Goal: Transaction & Acquisition: Subscribe to service/newsletter

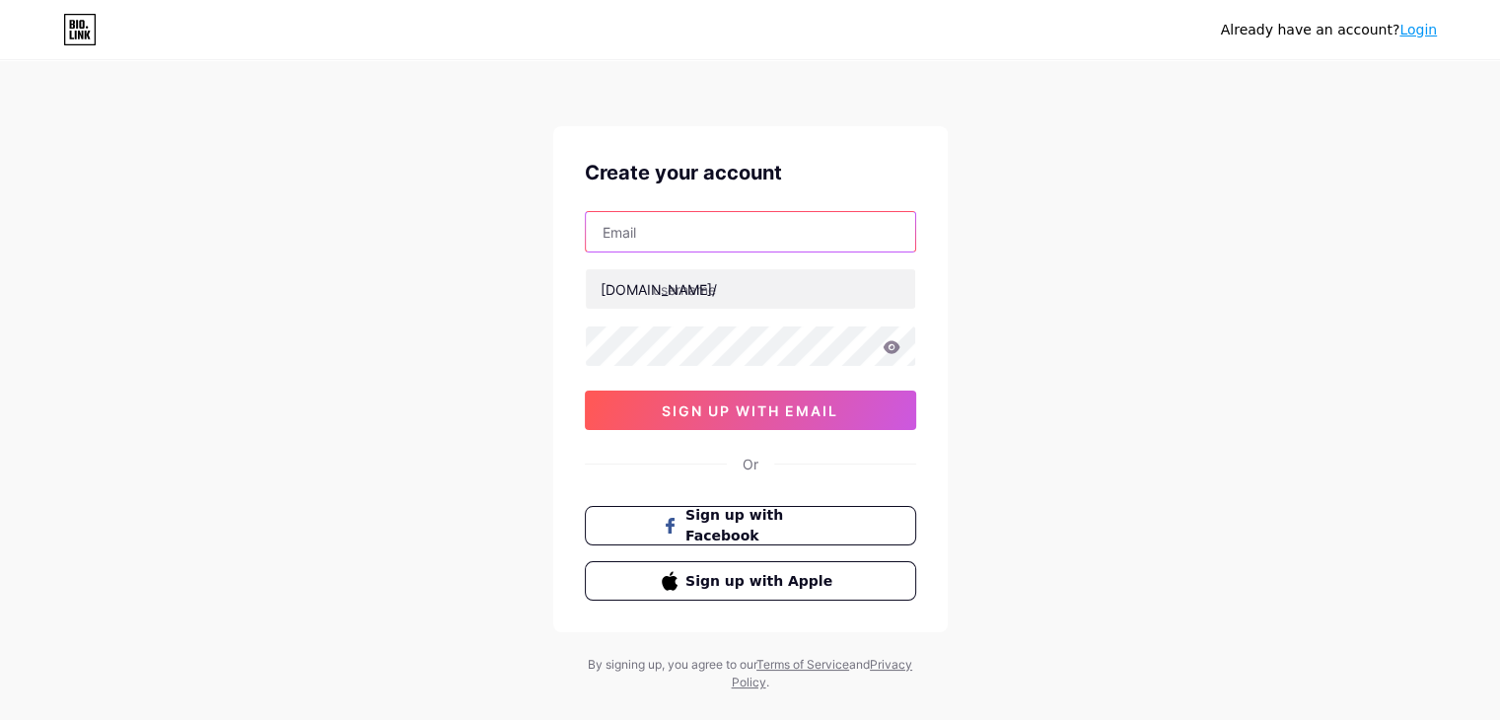
click at [650, 243] on input "text" at bounding box center [750, 231] width 329 height 39
type input "[EMAIL_ADDRESS][DOMAIN_NAME]"
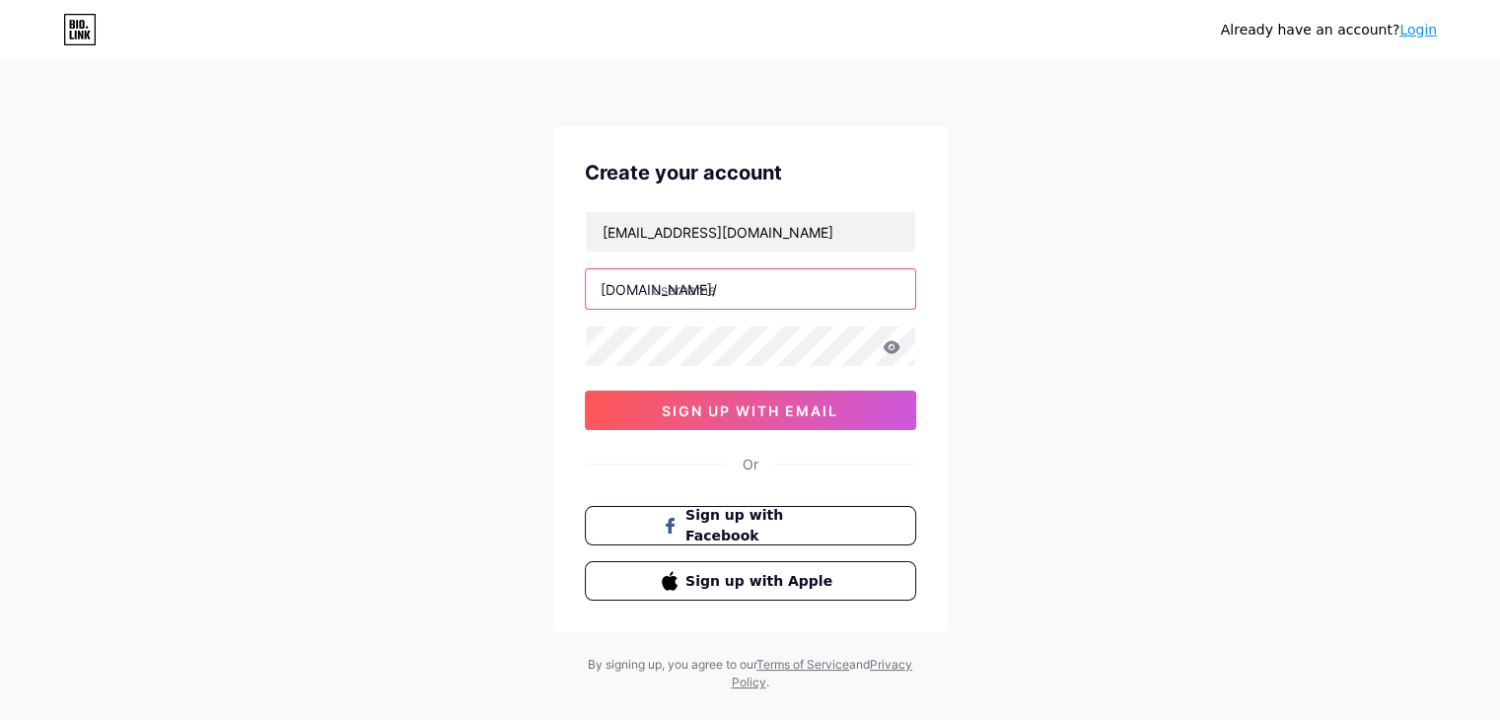
click at [675, 289] on input "text" at bounding box center [750, 288] width 329 height 39
type input "iociindore"
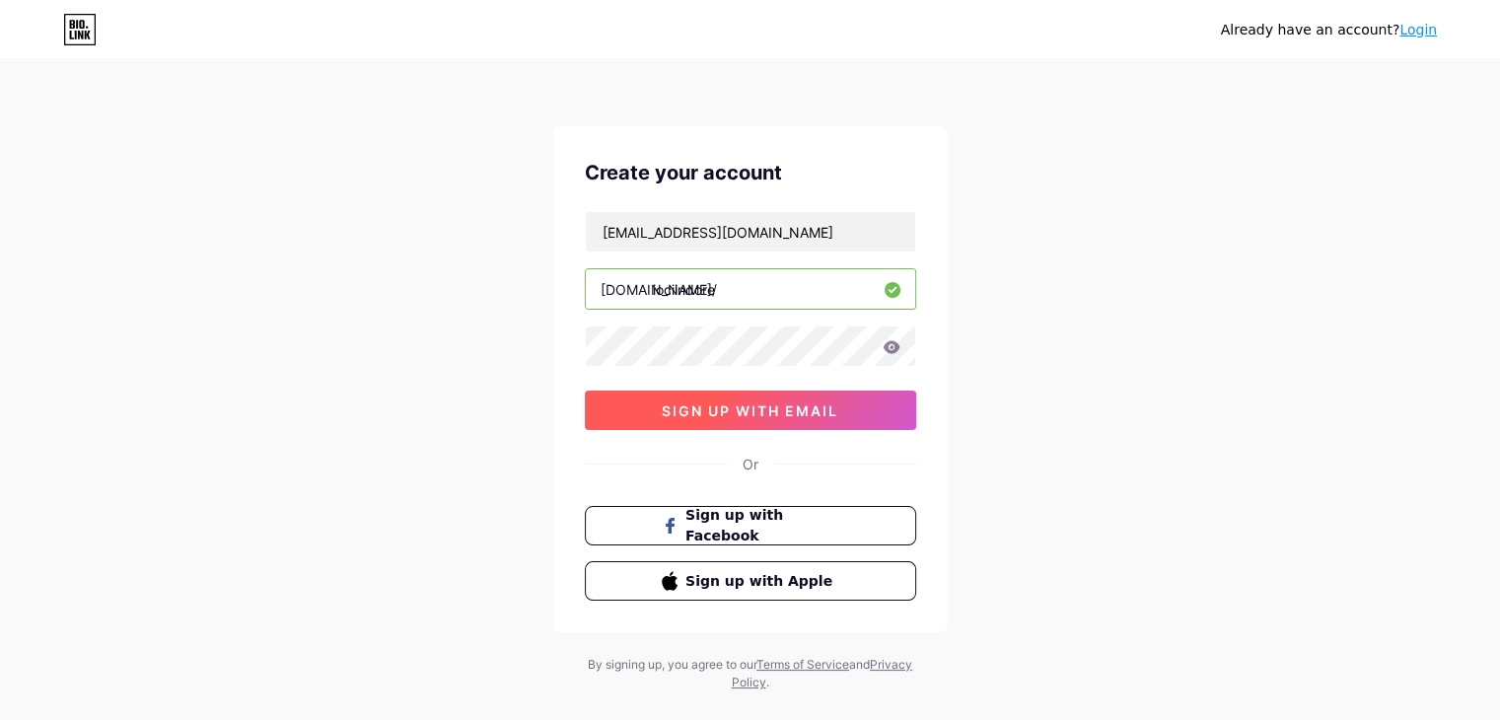
click at [741, 407] on span "sign up with email" at bounding box center [750, 410] width 177 height 17
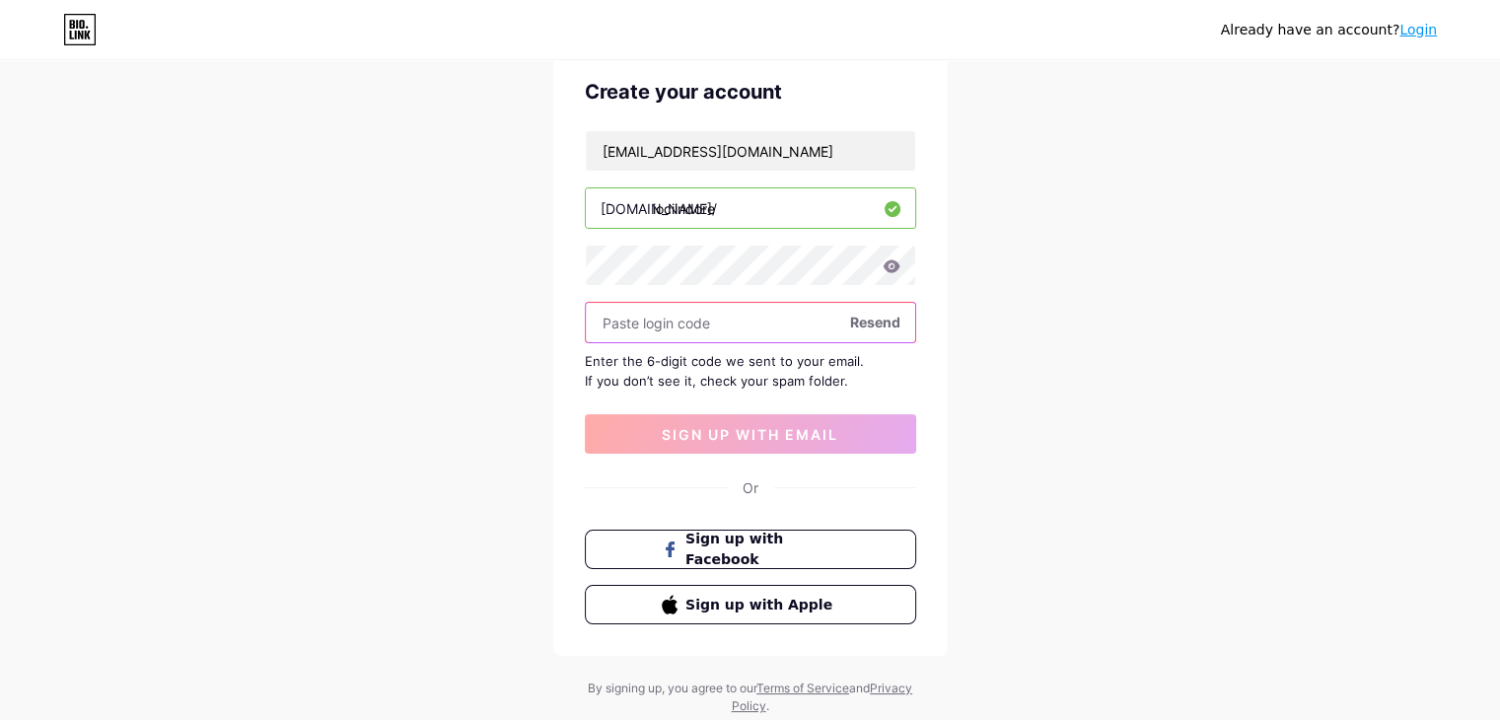
scroll to position [138, 0]
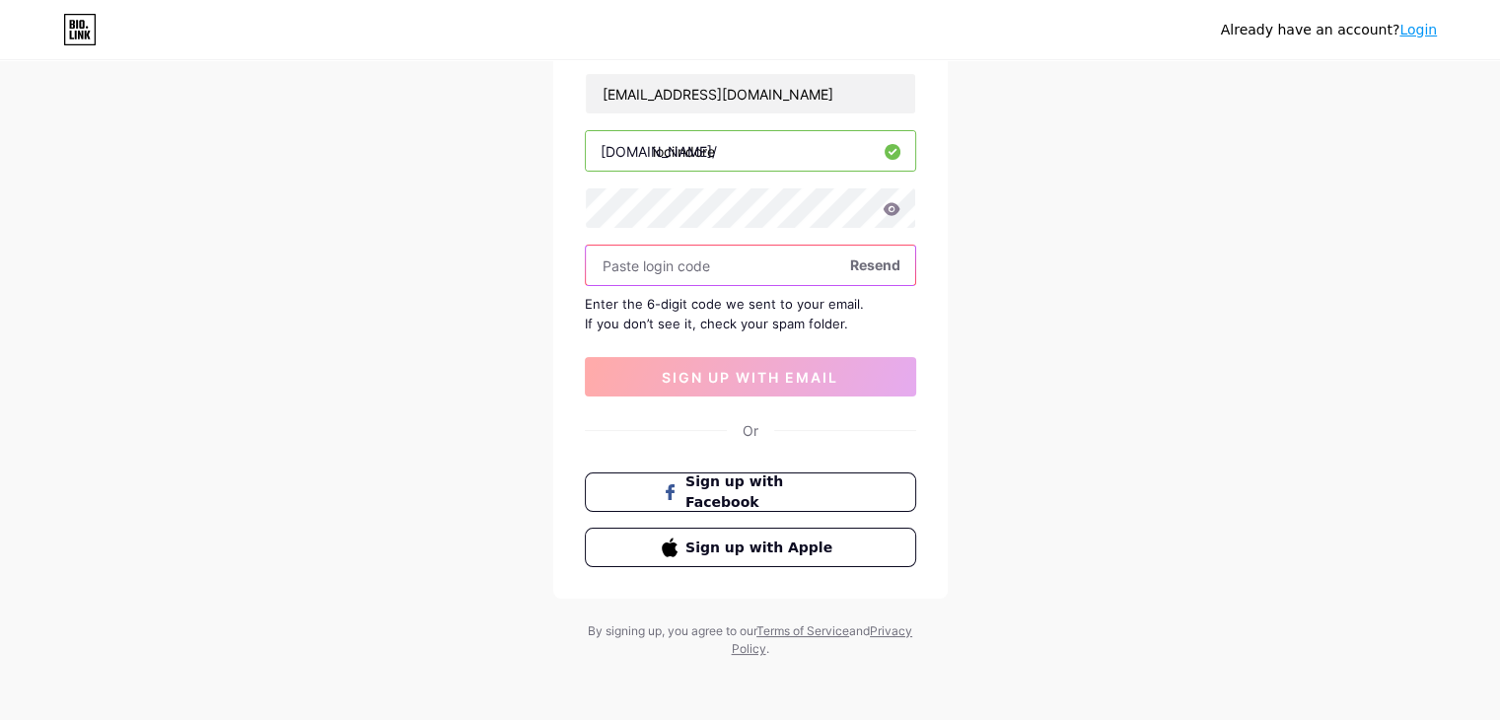
click at [726, 273] on input "text" at bounding box center [750, 265] width 329 height 39
paste input "786233"
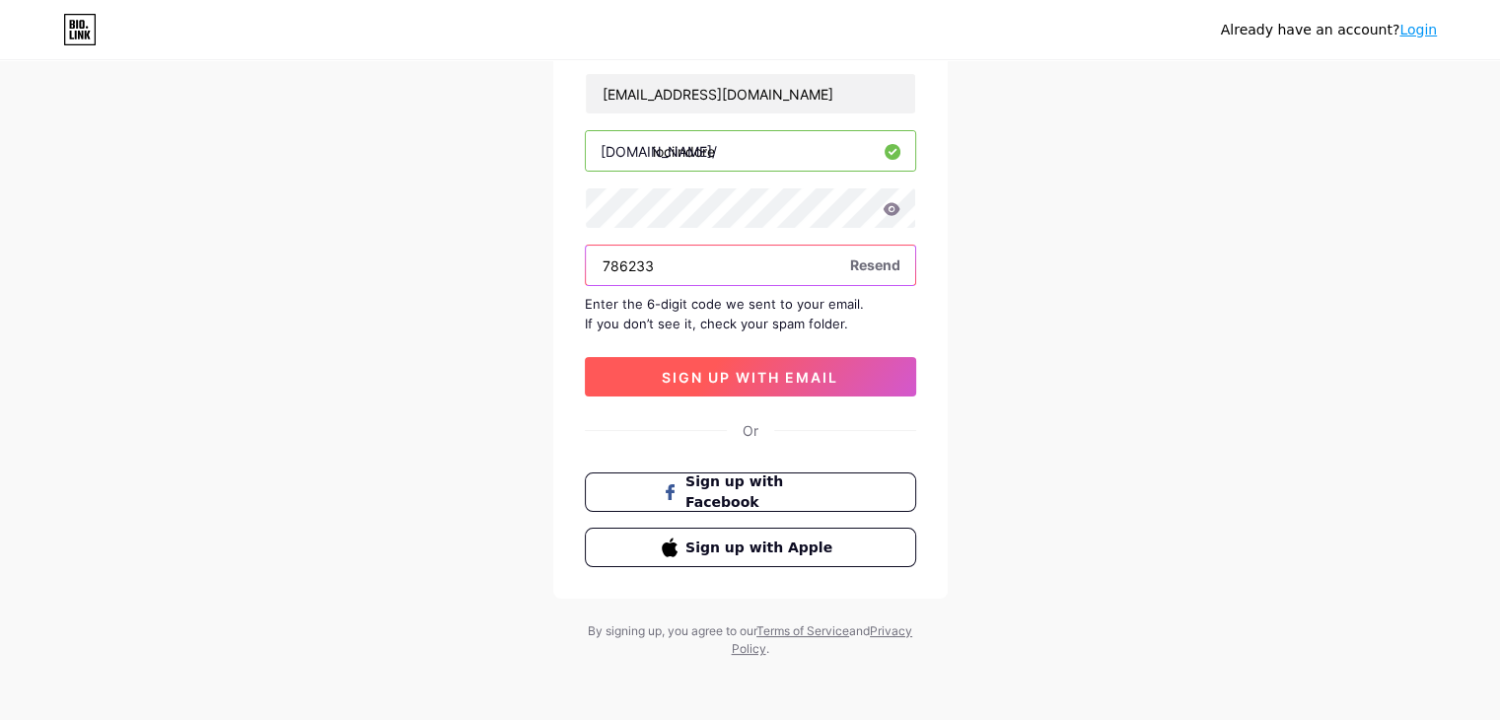
type input "786233"
click at [753, 369] on span "sign up with email" at bounding box center [750, 377] width 177 height 17
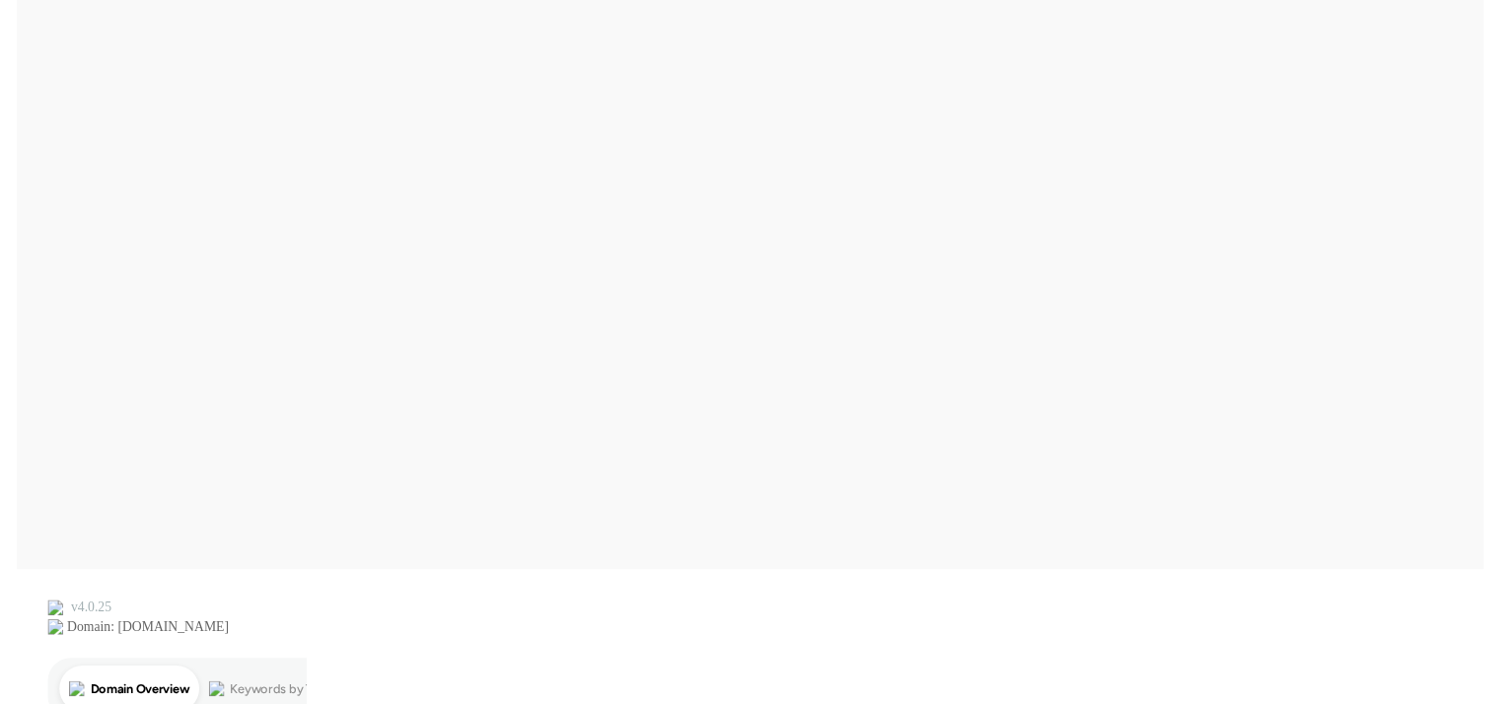
scroll to position [0, 0]
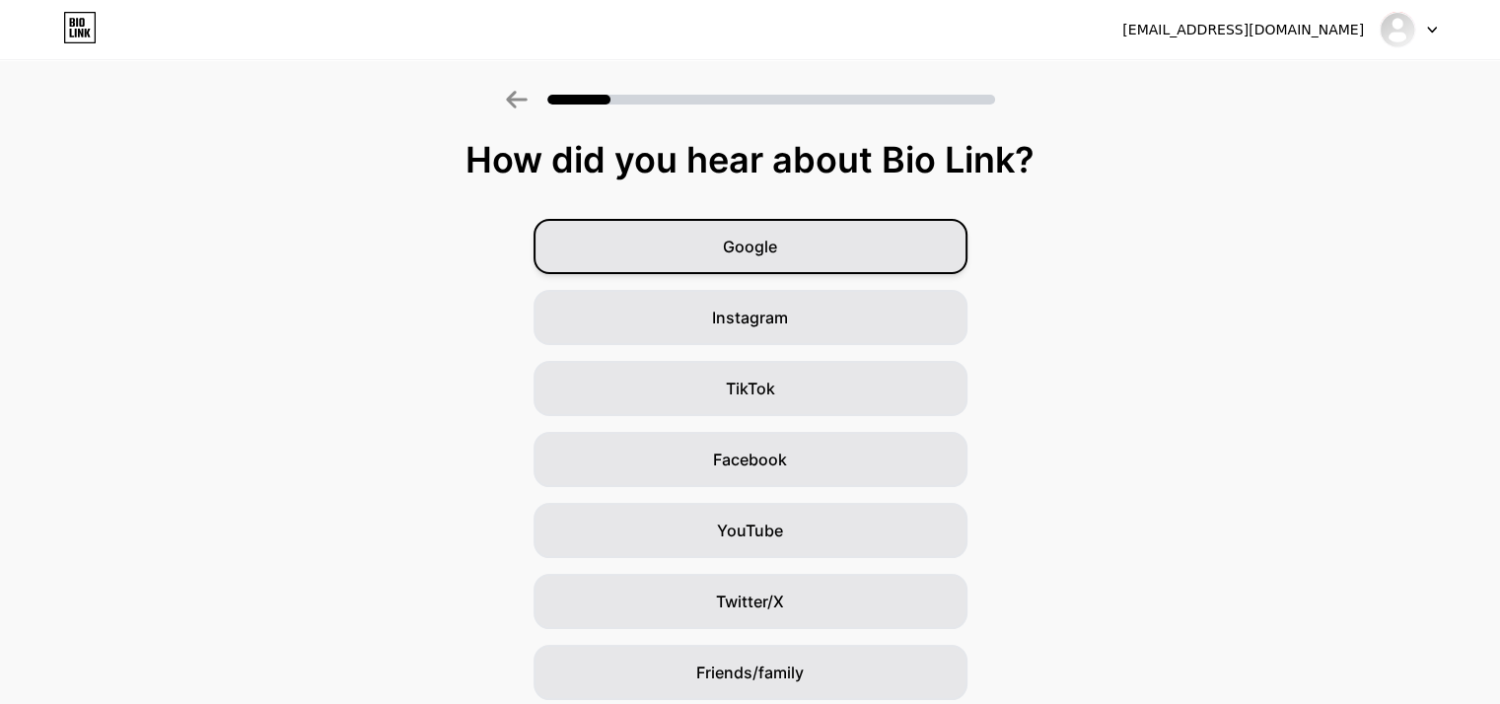
click at [765, 254] on span "Google" at bounding box center [750, 247] width 54 height 24
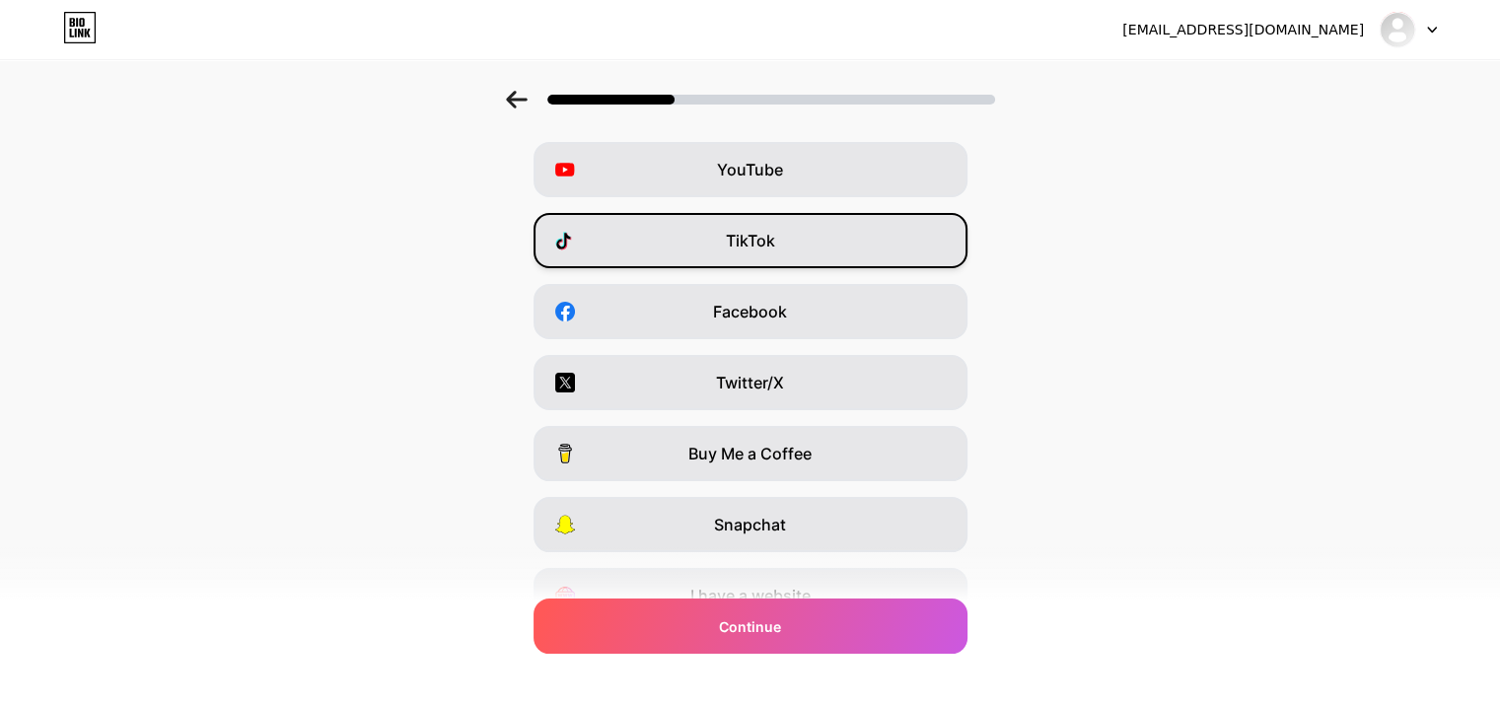
scroll to position [245, 0]
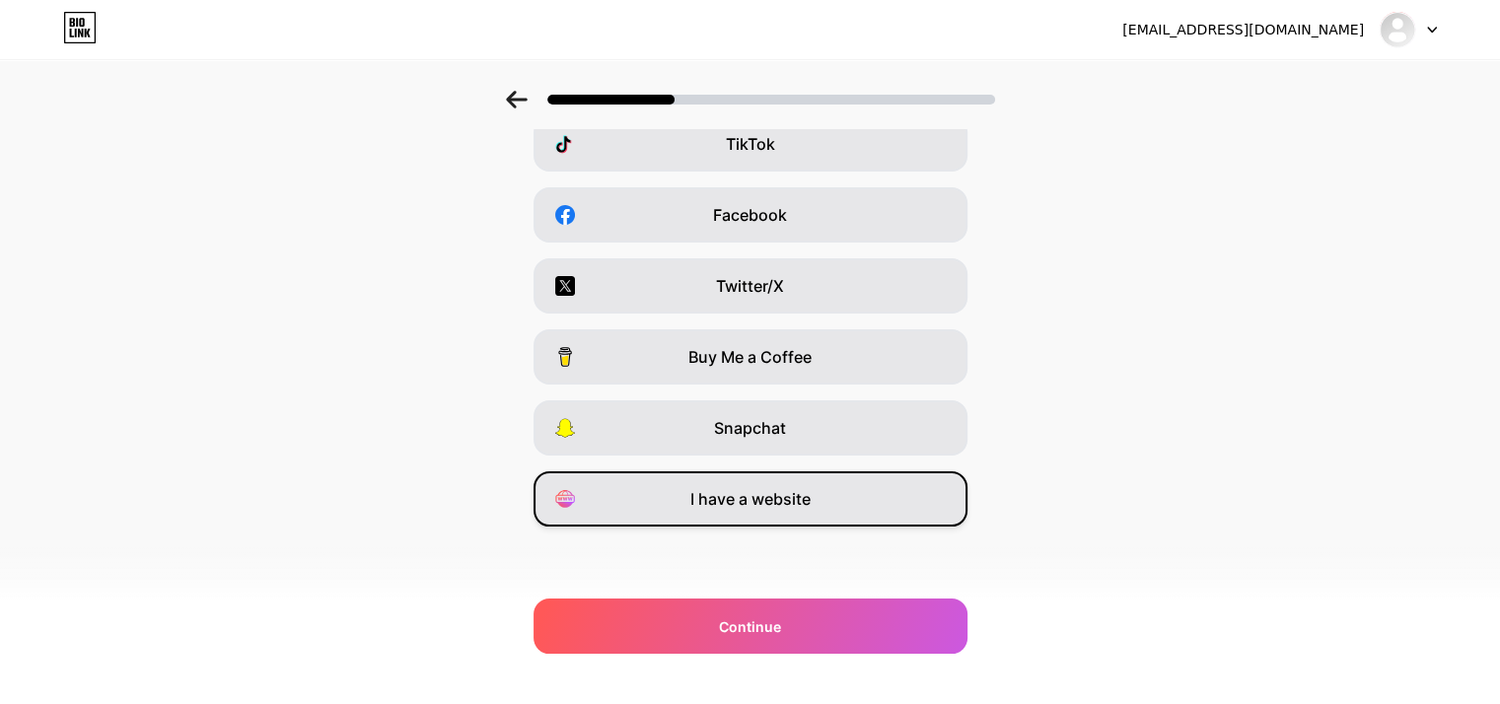
click at [762, 495] on span "I have a website" at bounding box center [750, 499] width 120 height 24
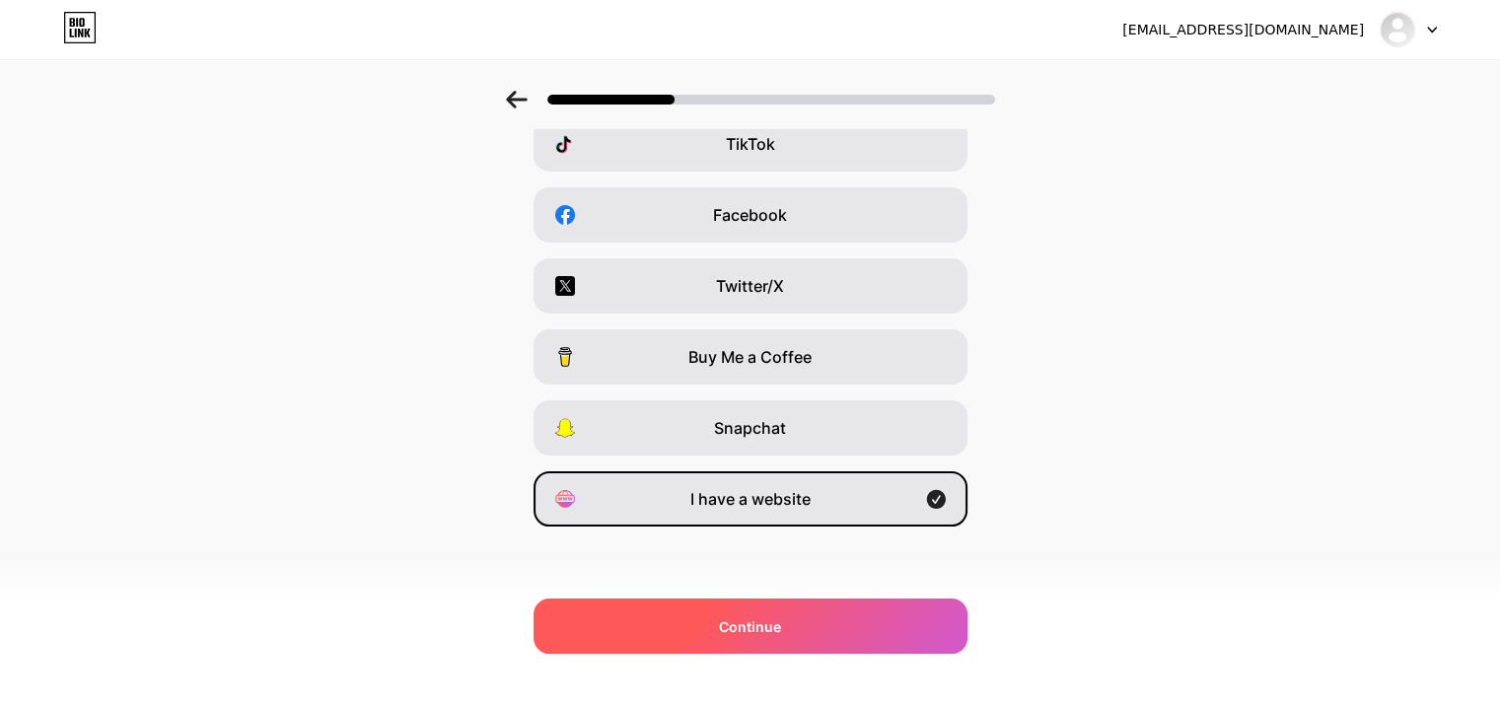
click at [761, 637] on div "Continue" at bounding box center [751, 626] width 434 height 55
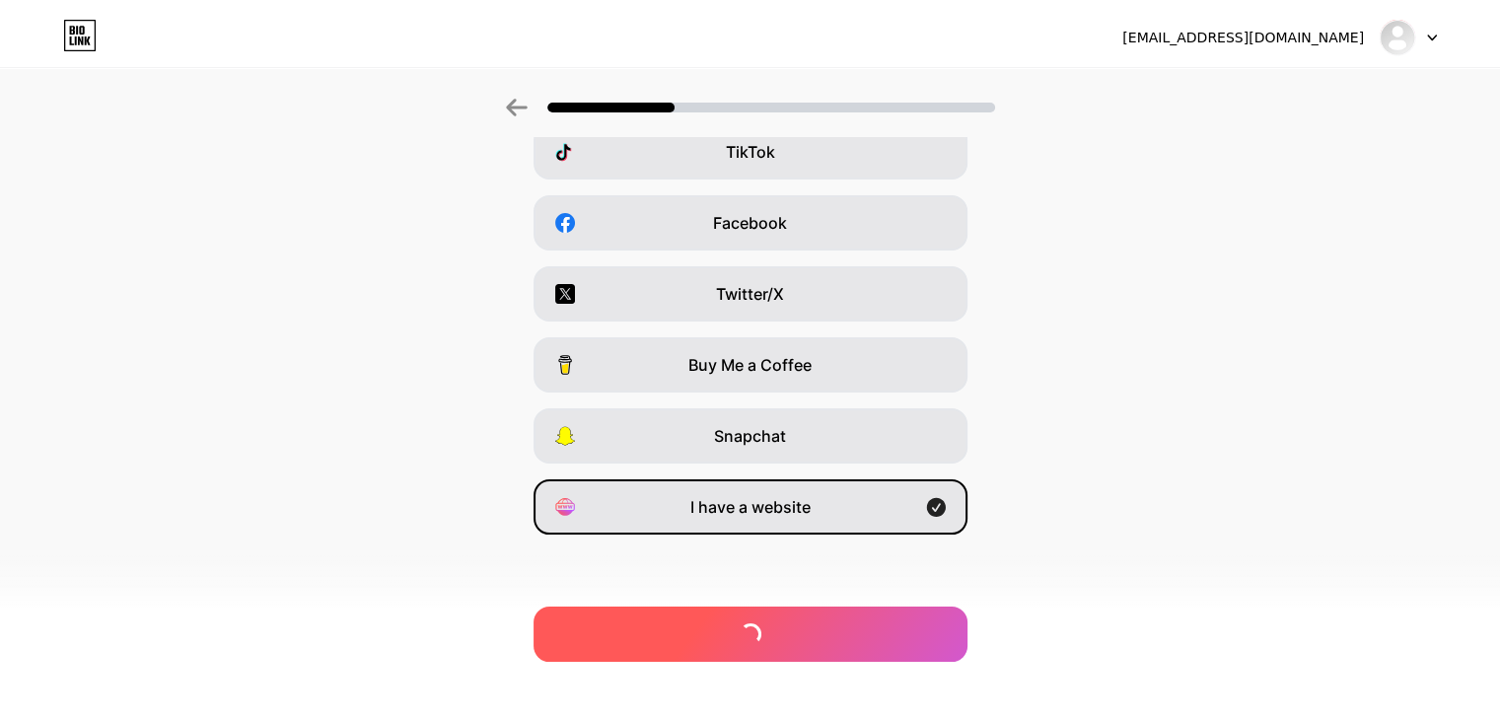
scroll to position [0, 0]
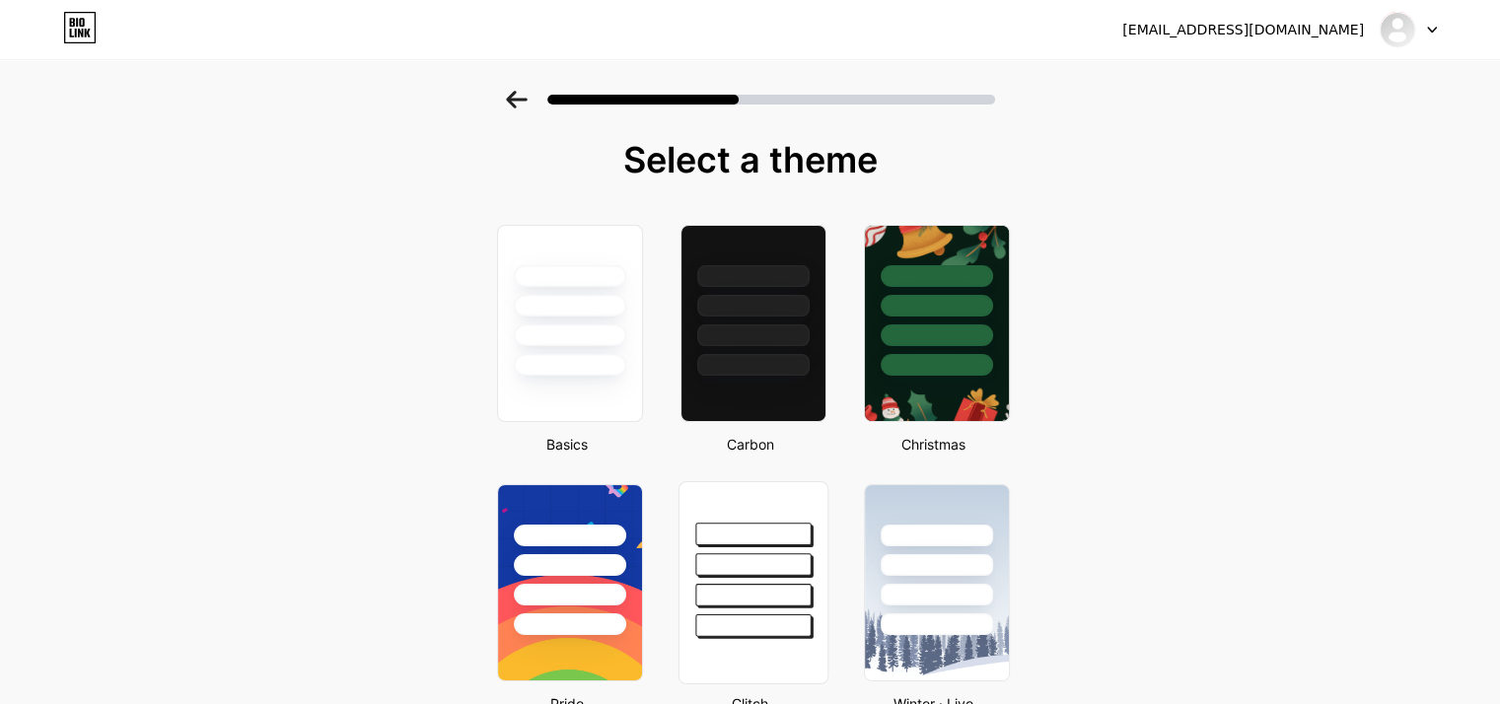
click at [738, 614] on div at bounding box center [752, 625] width 115 height 23
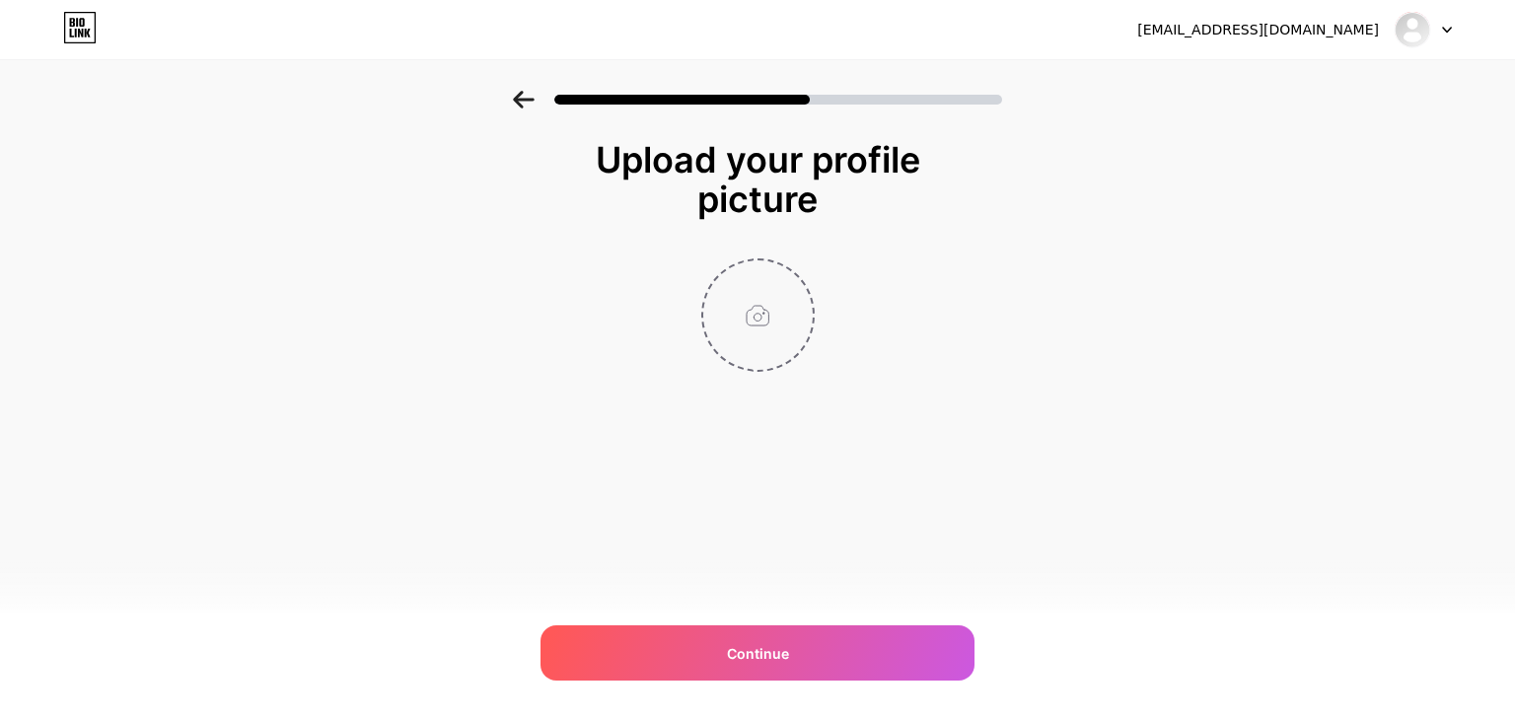
click at [752, 310] on input "file" at bounding box center [757, 314] width 109 height 109
type input "C:\fakepath\Untitled design (16).png"
click at [777, 689] on div "[EMAIL_ADDRESS][DOMAIN_NAME] Logout Link Copied Upload your profile picture Con…" at bounding box center [757, 360] width 1515 height 720
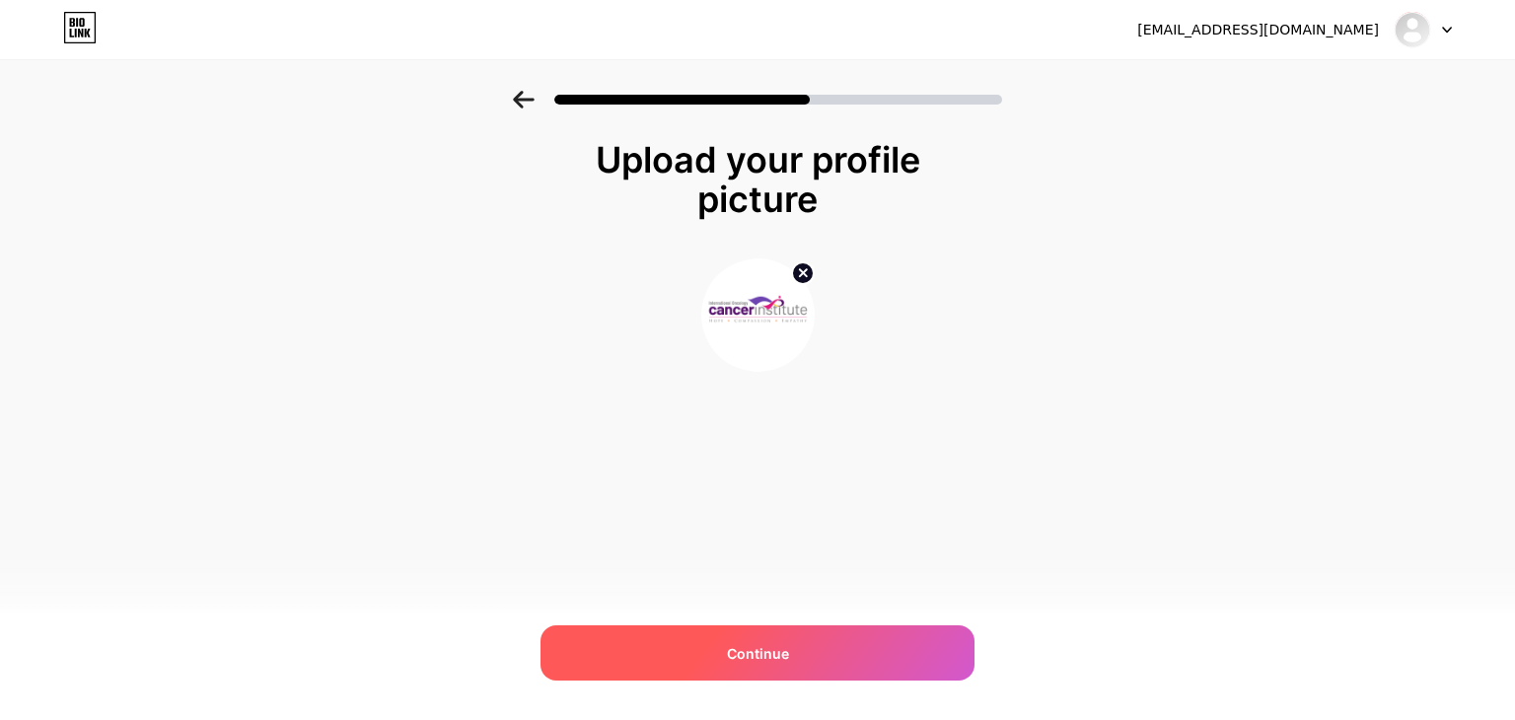
click at [769, 658] on span "Continue" at bounding box center [758, 653] width 62 height 21
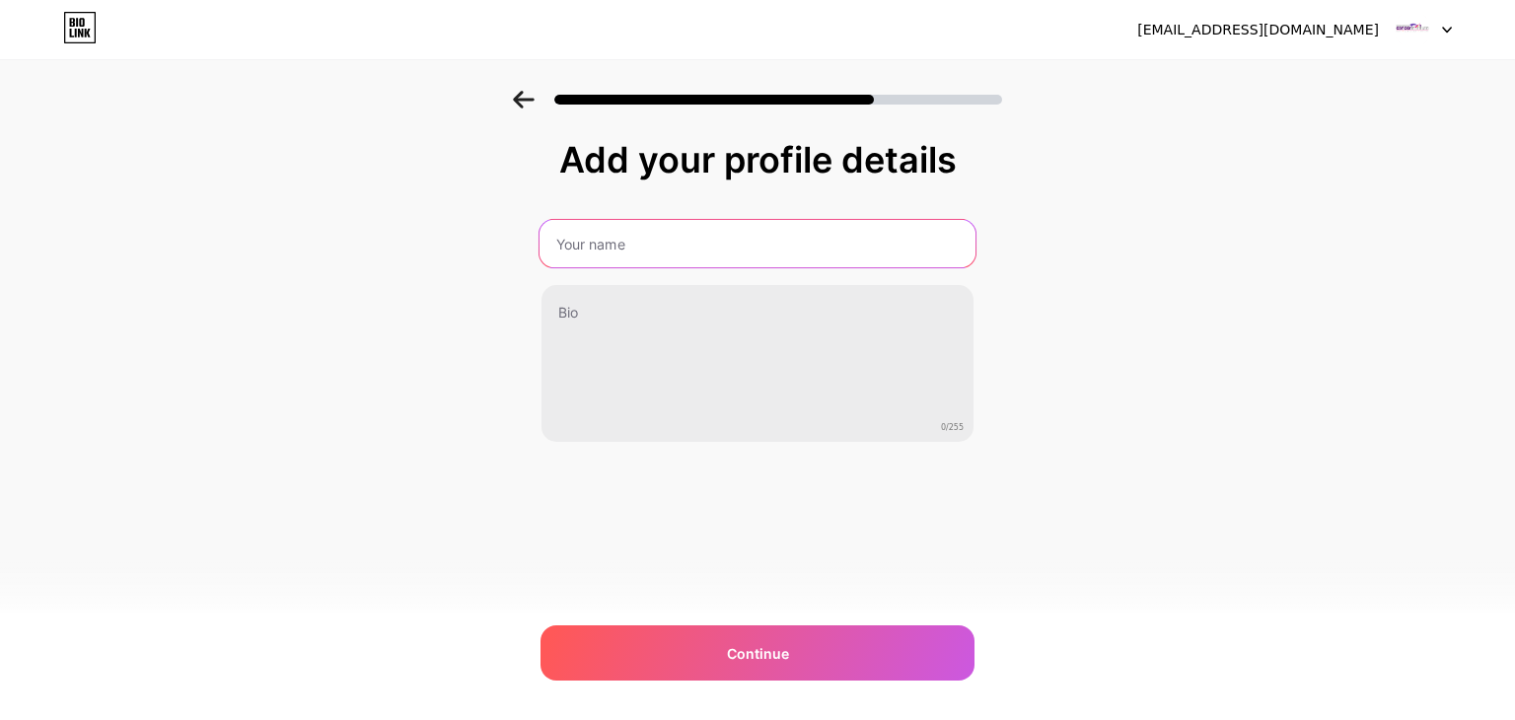
click at [627, 243] on input "text" at bounding box center [757, 243] width 436 height 47
click at [591, 251] on input "ioci [GEOGRAPHIC_DATA]" at bounding box center [757, 243] width 436 height 47
drag, startPoint x: 598, startPoint y: 245, endPoint x: 617, endPoint y: 245, distance: 19.7
click at [617, 245] on input "ioci [GEOGRAPHIC_DATA]" at bounding box center [757, 243] width 436 height 47
type input "ioci indore"
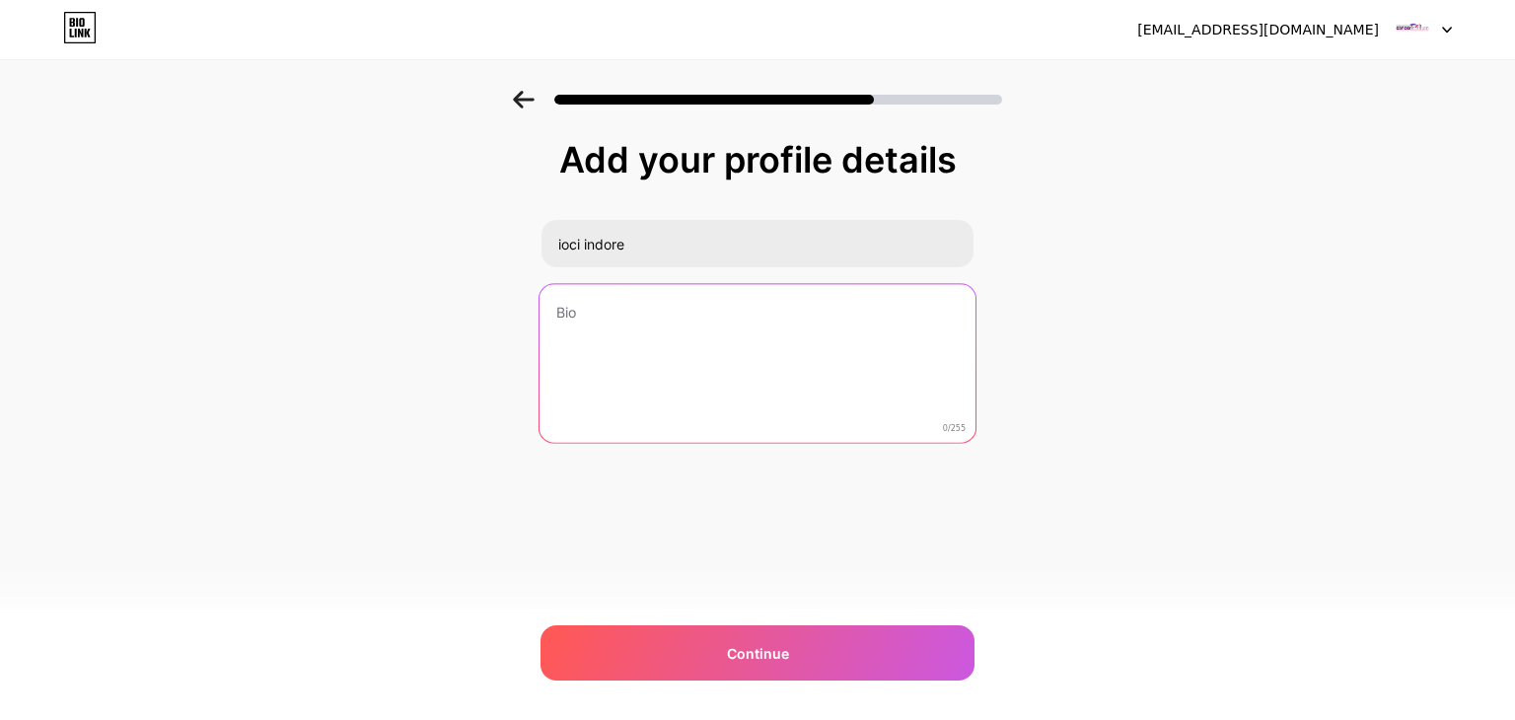
click at [615, 294] on textarea at bounding box center [757, 364] width 436 height 161
click at [689, 334] on textarea at bounding box center [757, 364] width 436 height 161
paste textarea "At IOCI Indore, we wish to be that ray of hope. In the top [MEDICAL_DATA] hospi…"
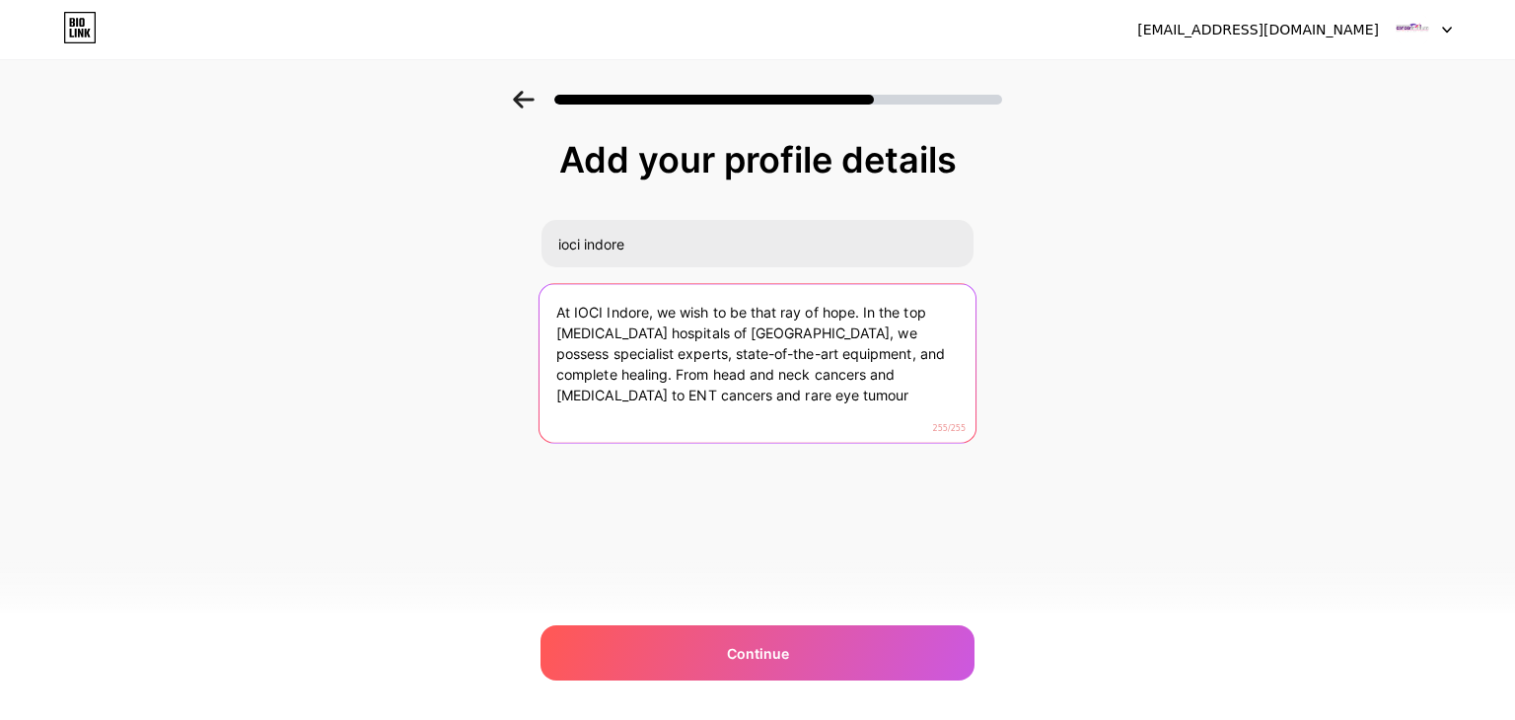
click at [651, 310] on textarea "At IOCI Indore, we wish to be that ray of hope. In the top [MEDICAL_DATA] hospi…" at bounding box center [757, 364] width 436 height 161
click at [751, 403] on textarea "At IOCI Indore we wish to be that ray of hope. In the top [MEDICAL_DATA] hospit…" at bounding box center [757, 364] width 436 height 161
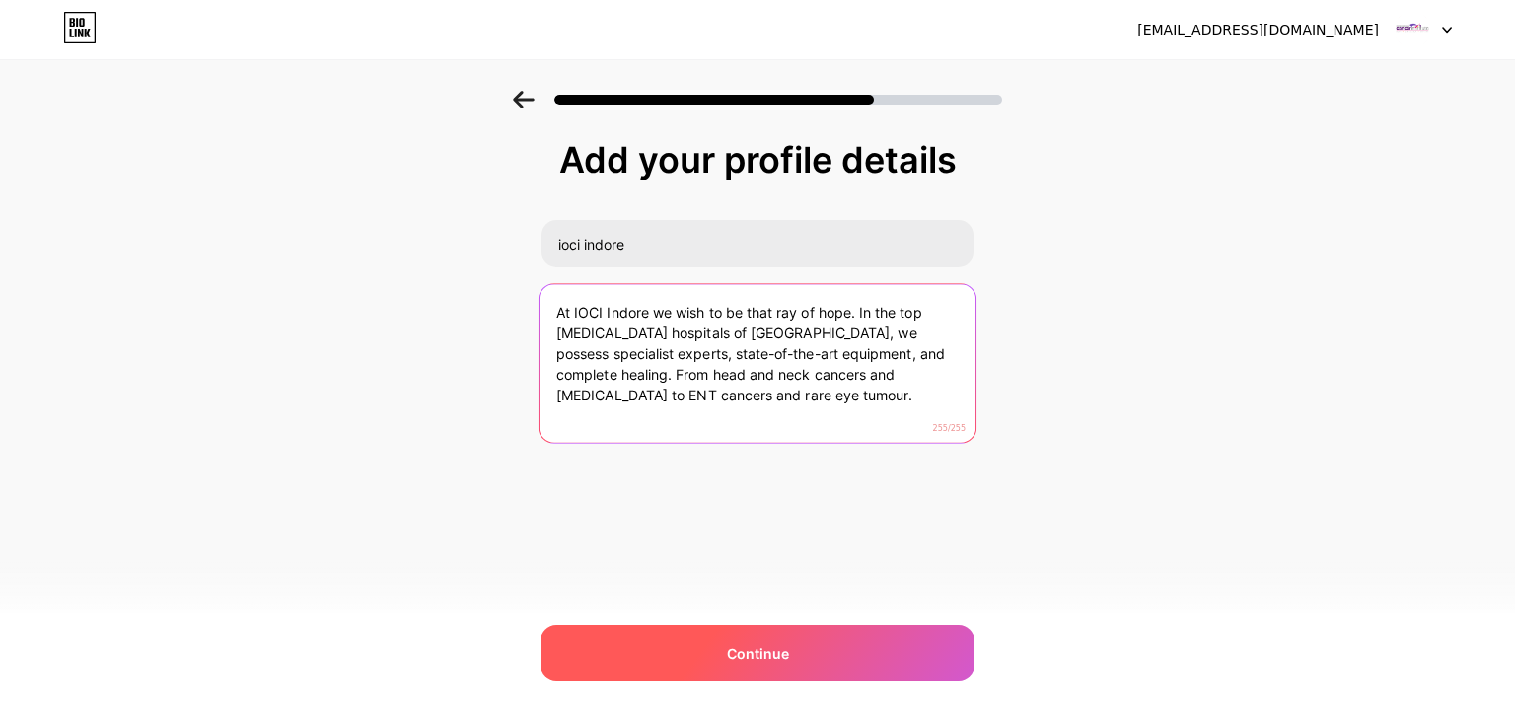
type textarea "At IOCI Indore we wish to be that ray of hope. In the top [MEDICAL_DATA] hospit…"
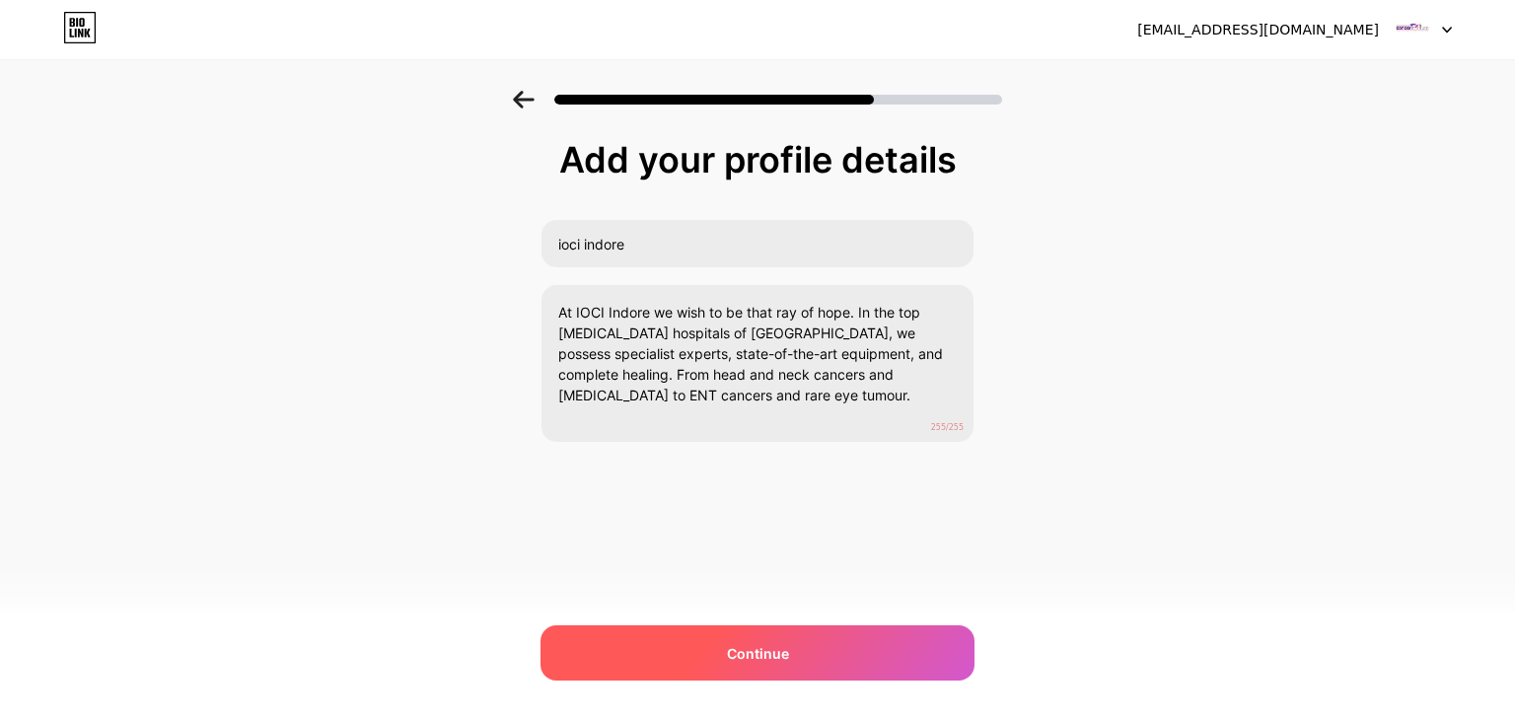
click at [768, 648] on span "Continue" at bounding box center [758, 653] width 62 height 21
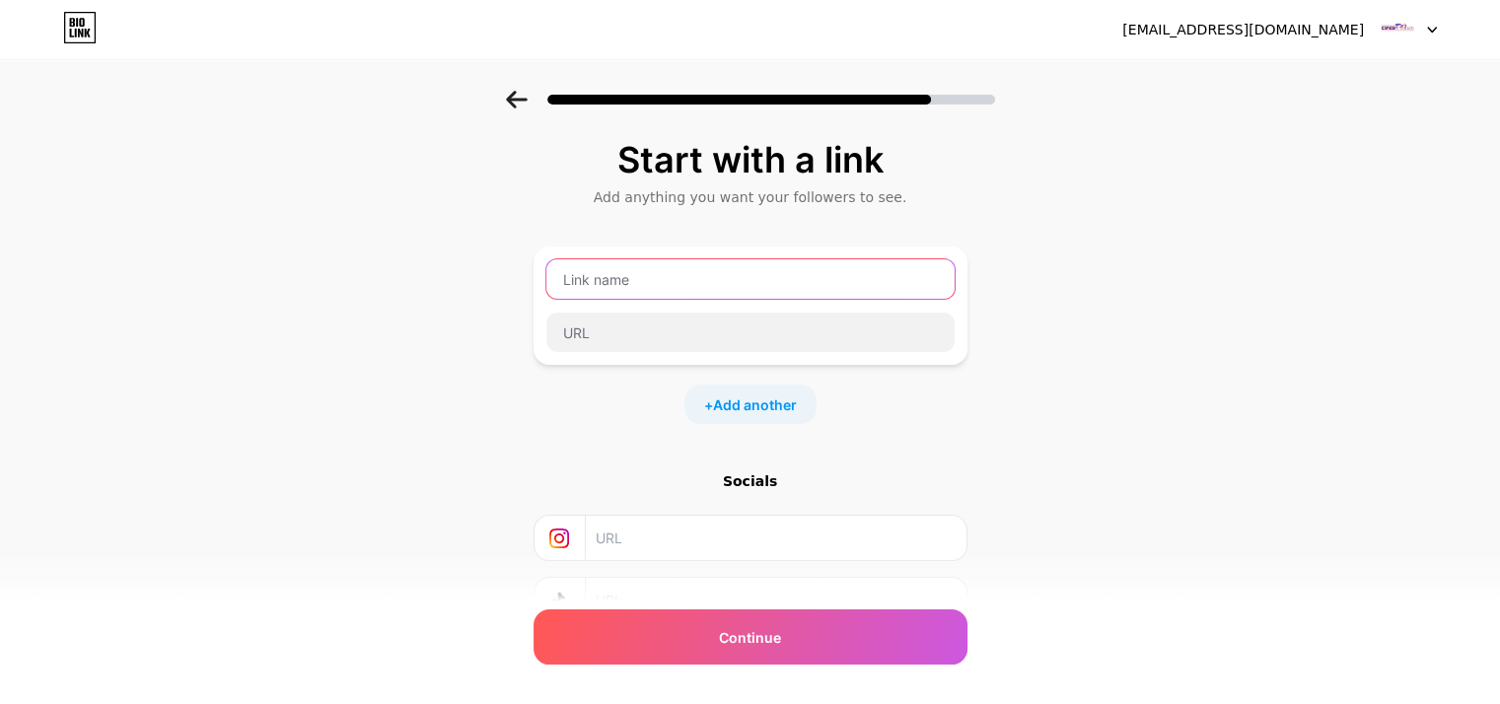
click at [746, 292] on input "text" at bounding box center [750, 278] width 408 height 39
click at [675, 278] on input "text" at bounding box center [750, 278] width 408 height 39
type input "ioci indore"
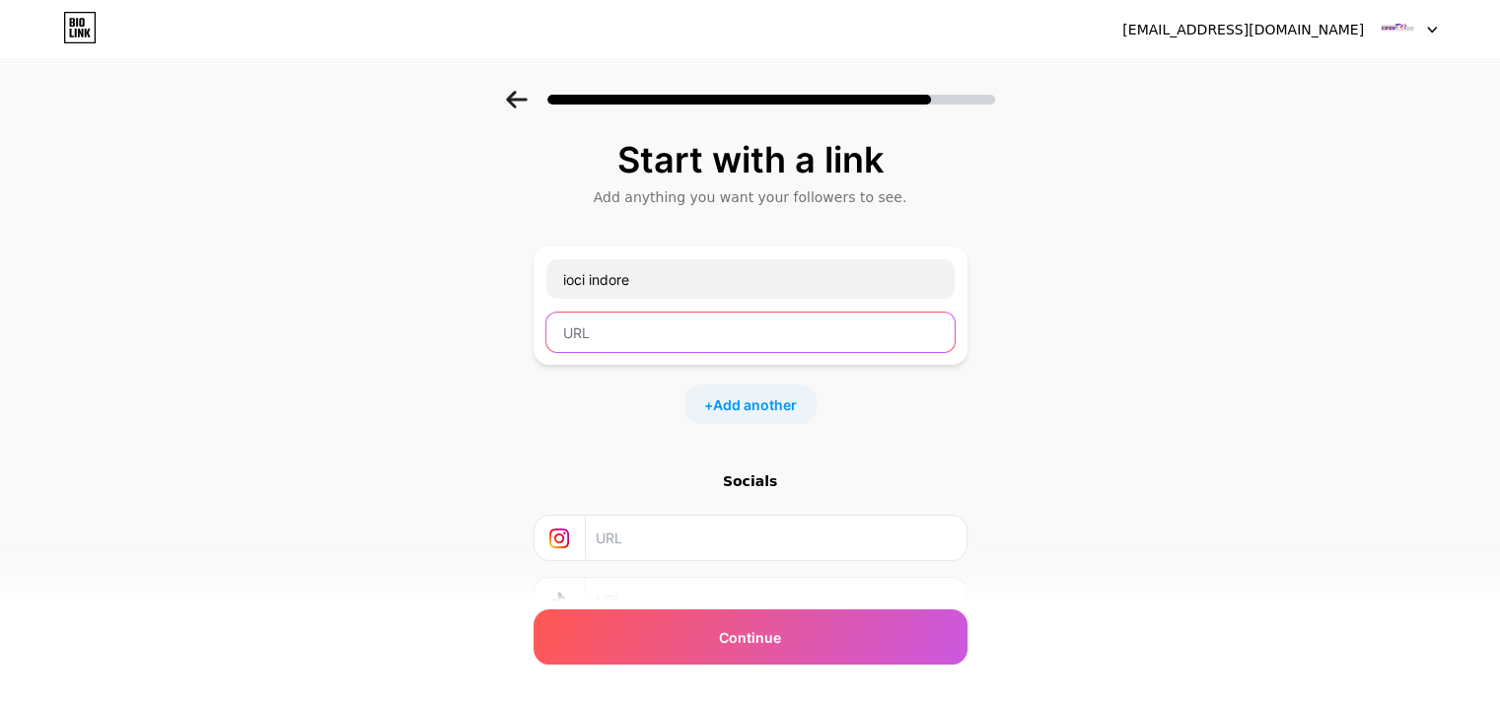
click at [648, 328] on input "text" at bounding box center [750, 332] width 408 height 39
click at [679, 344] on input "text" at bounding box center [750, 332] width 408 height 39
paste input "[URL][DOMAIN_NAME]"
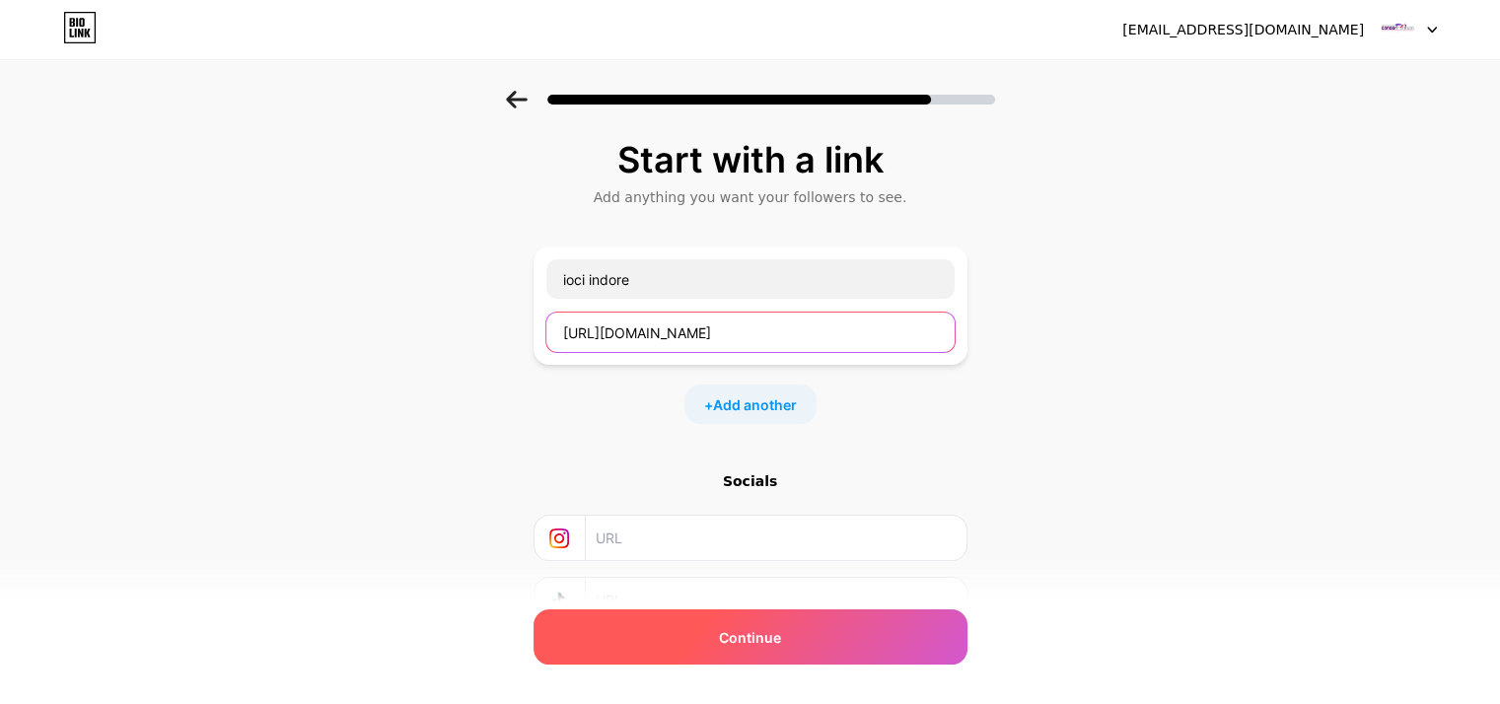
type input "[URL][DOMAIN_NAME]"
click at [779, 647] on span "Continue" at bounding box center [750, 637] width 62 height 21
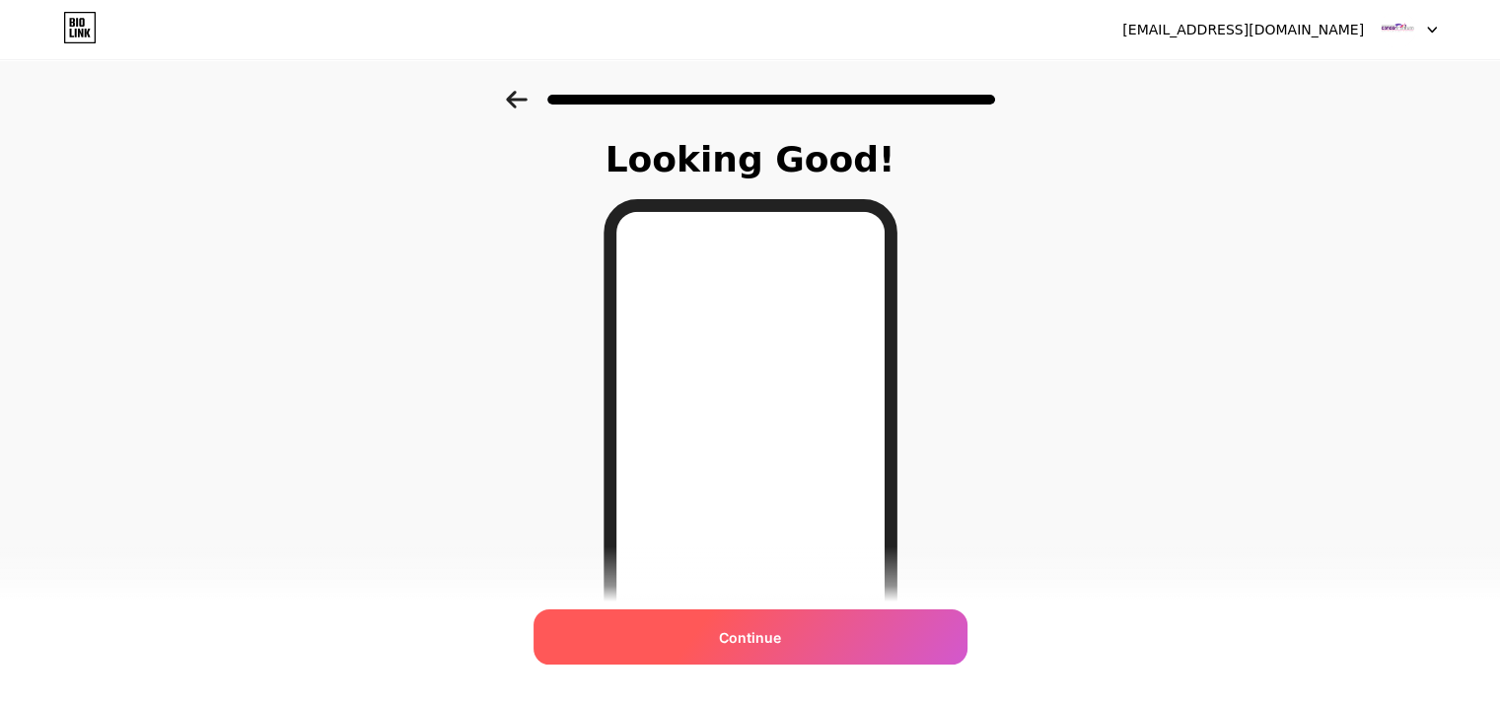
click at [750, 636] on span "Continue" at bounding box center [750, 637] width 62 height 21
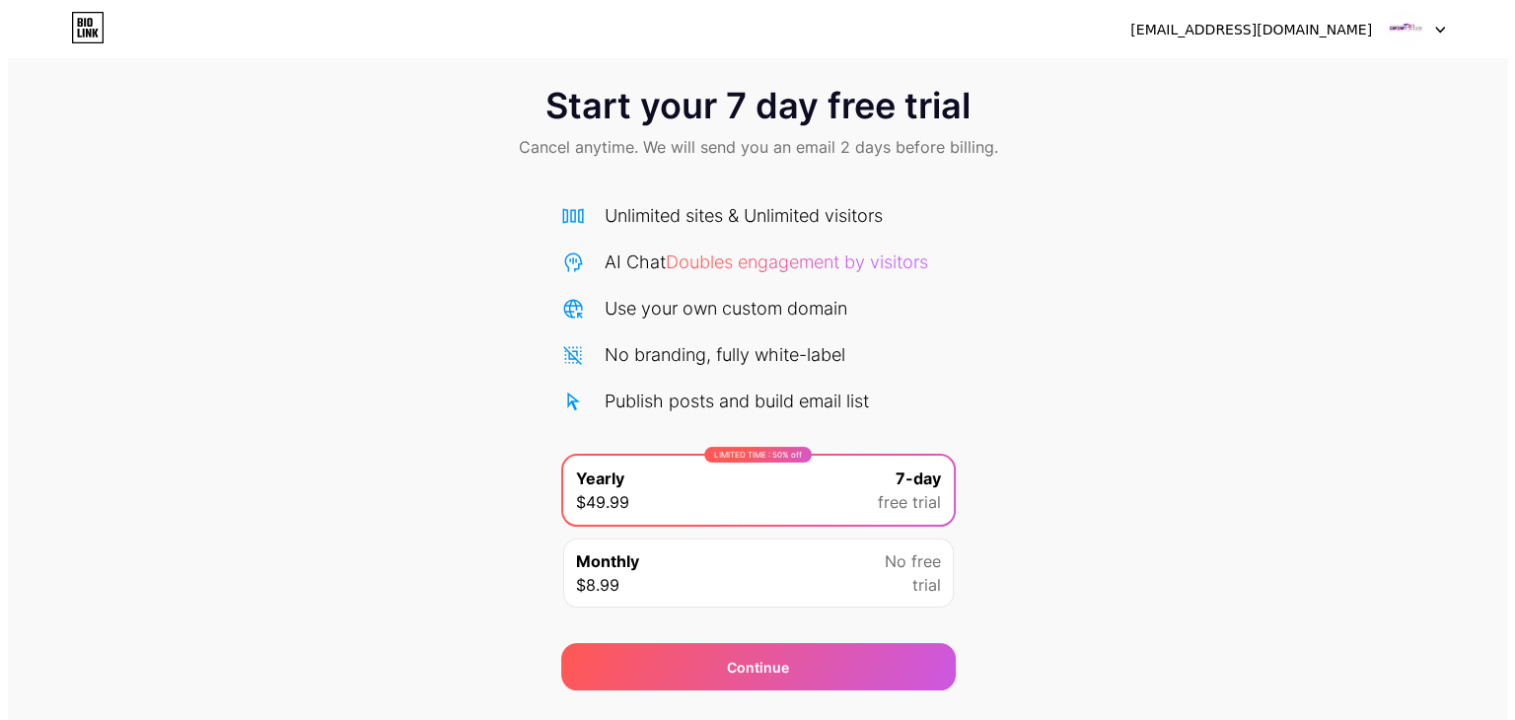
scroll to position [33, 0]
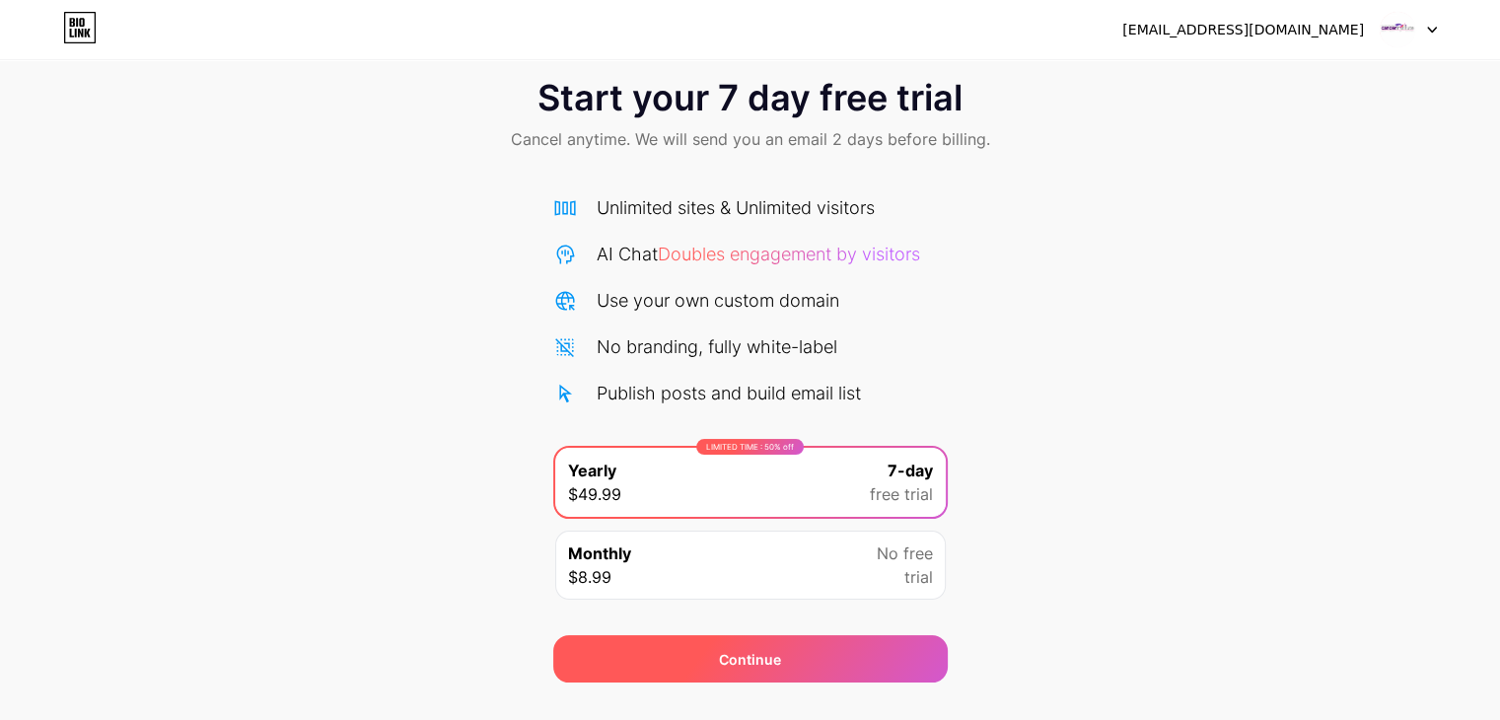
click at [768, 666] on span "Continue" at bounding box center [750, 659] width 62 height 21
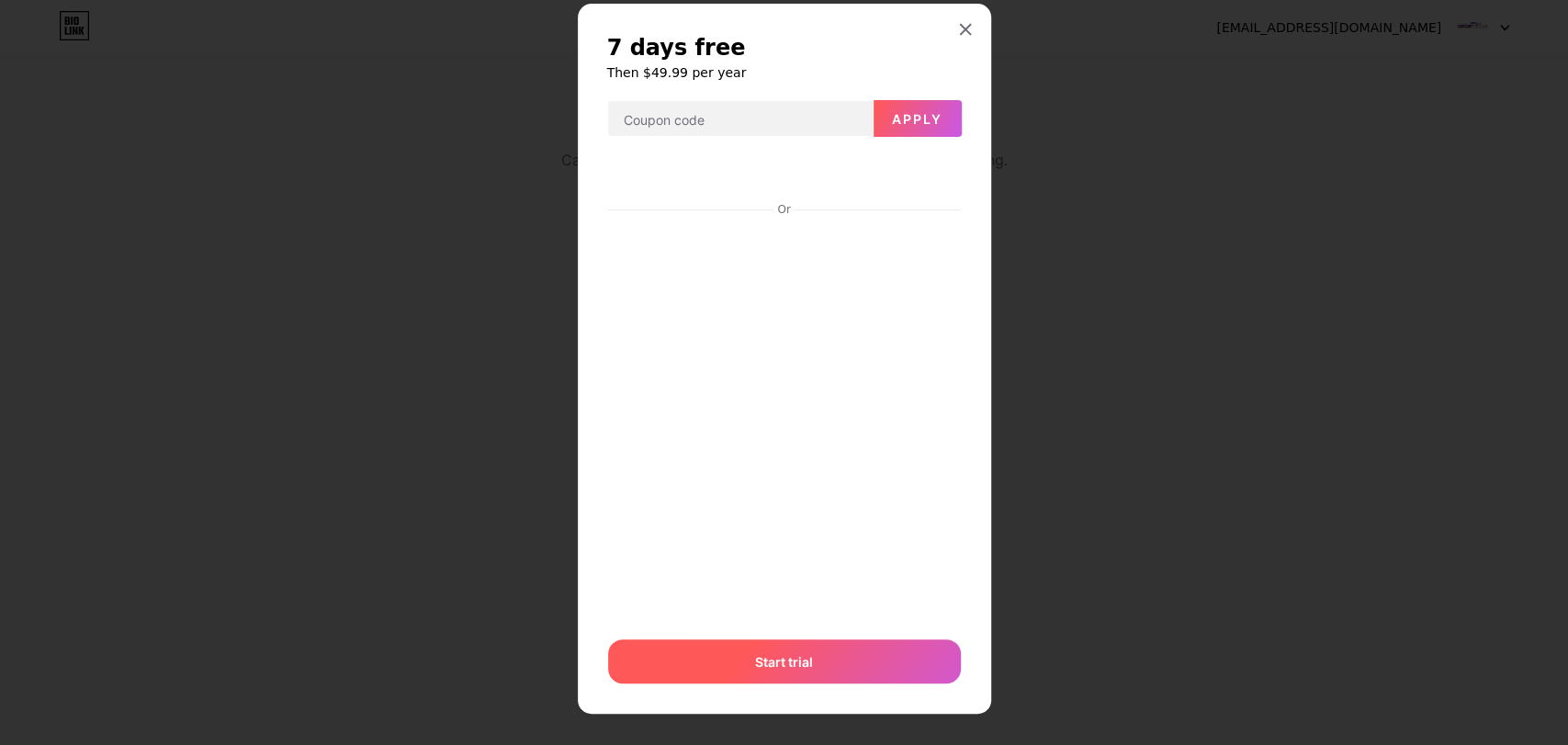
scroll to position [46, 0]
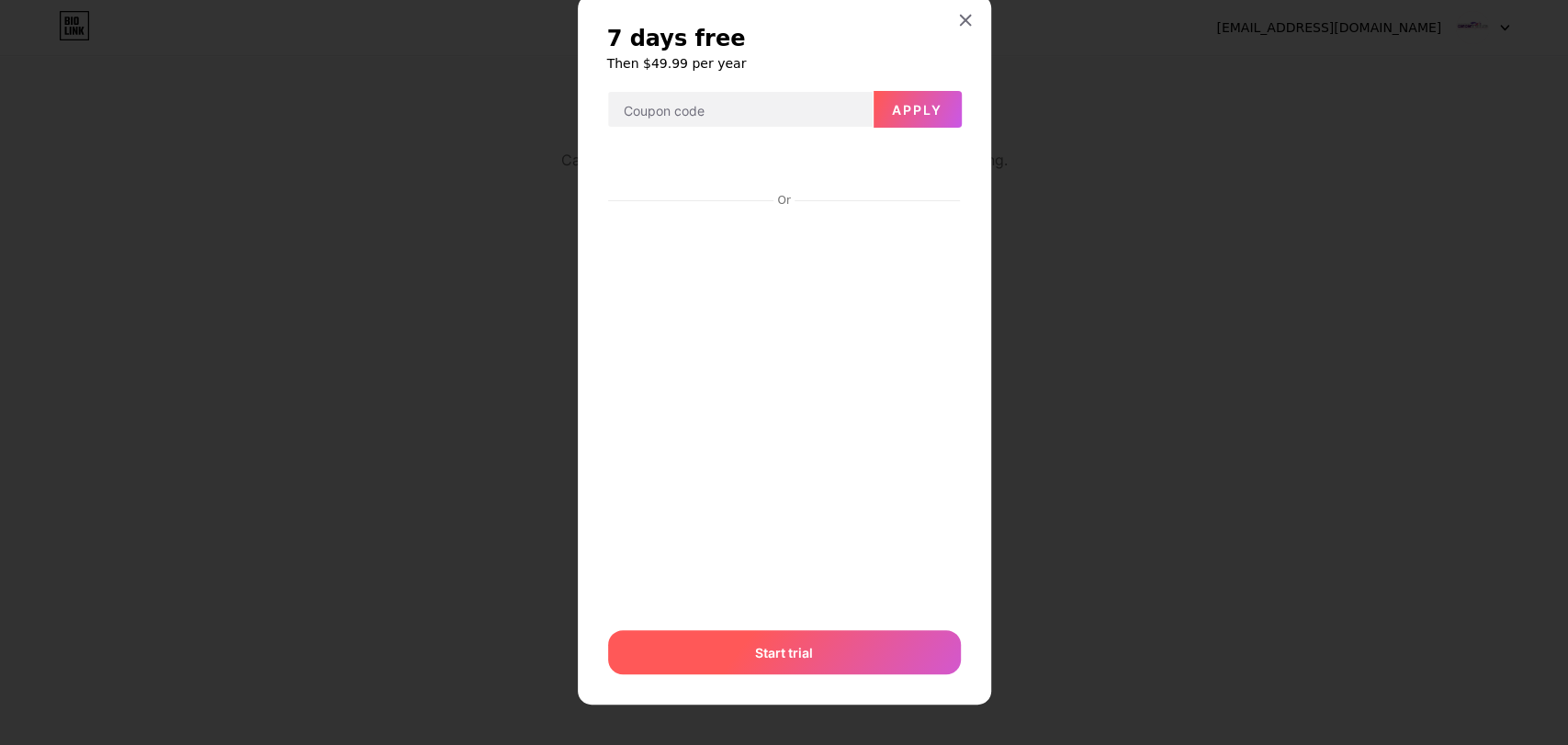
click at [818, 651] on div "Start trial" at bounding box center [784, 652] width 353 height 44
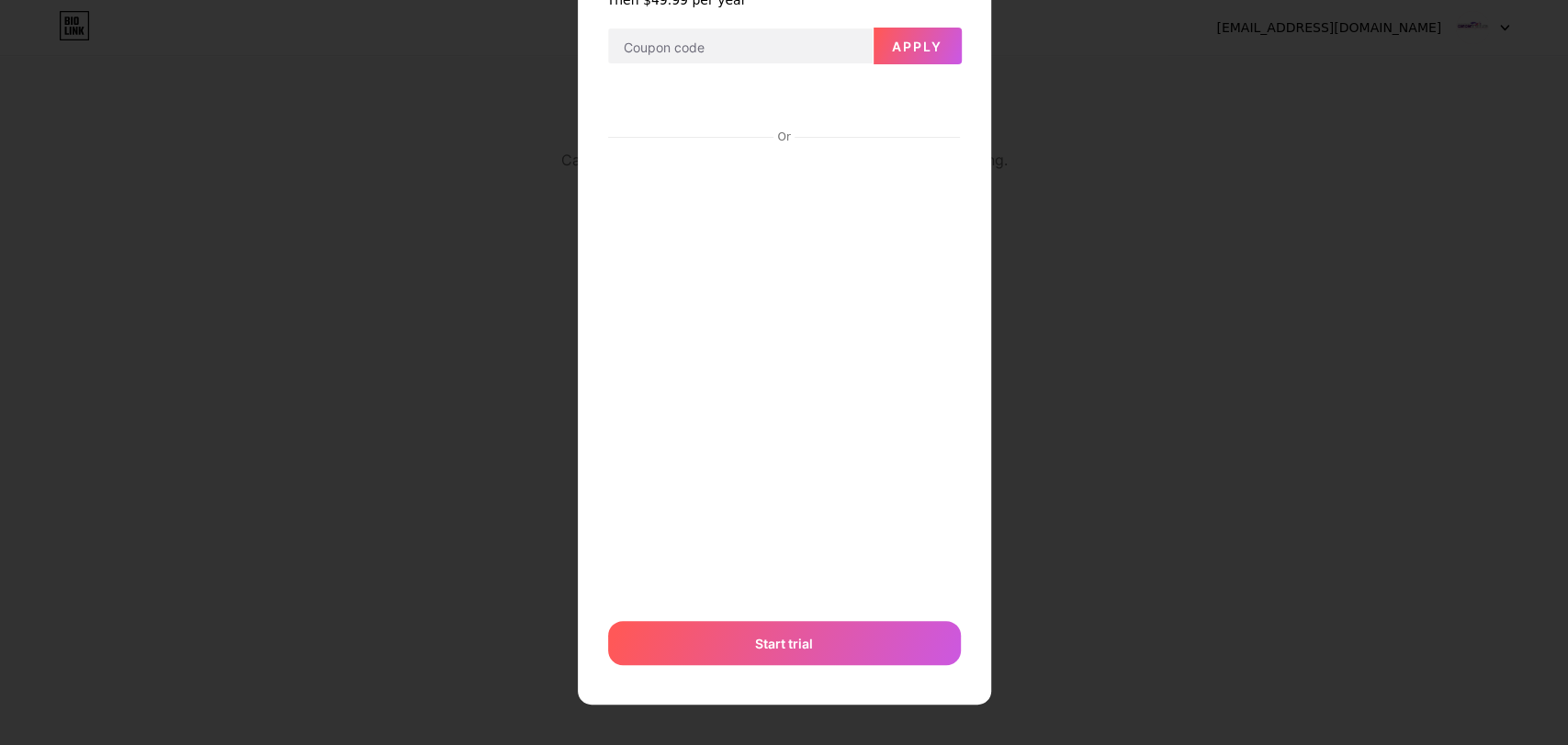
scroll to position [0, 0]
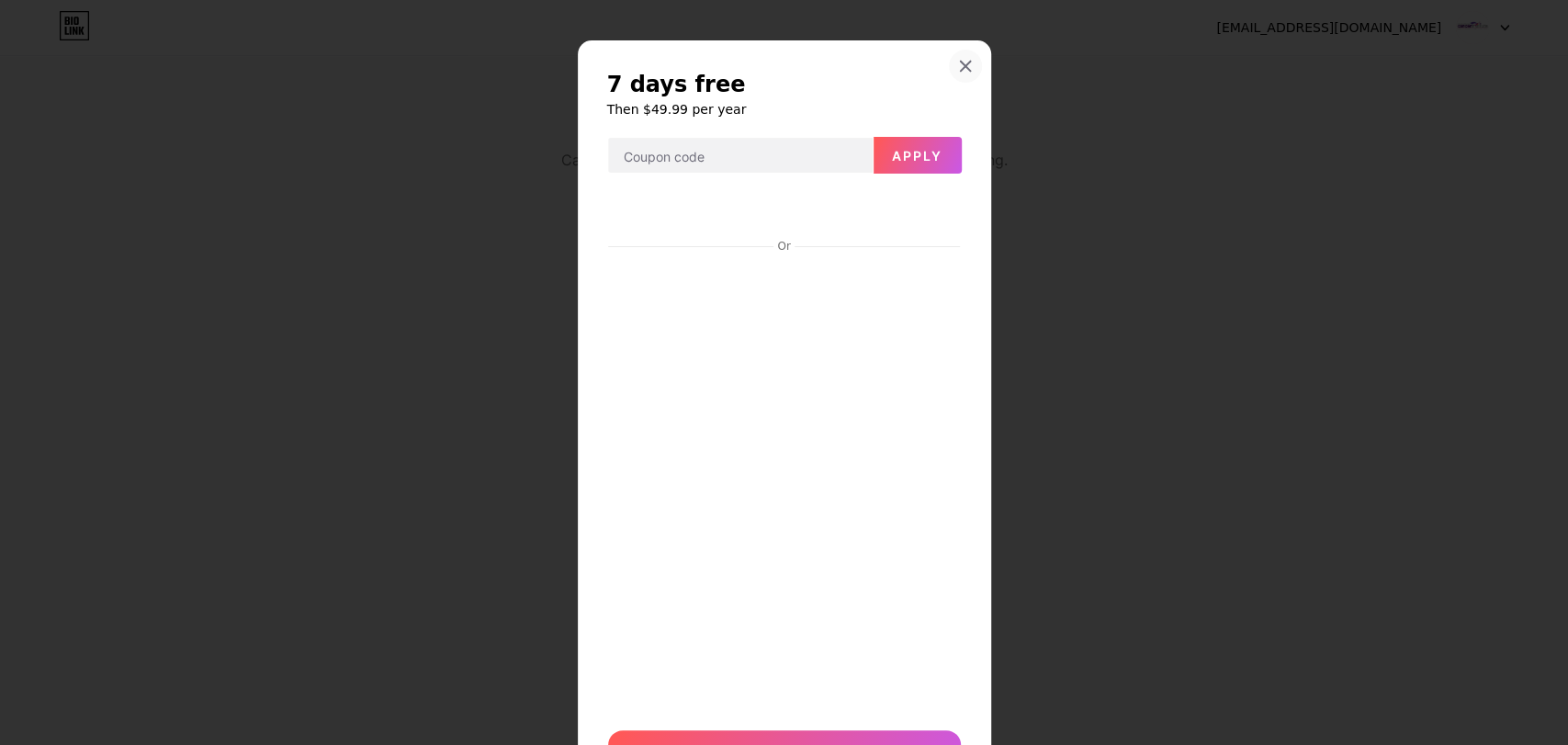
click at [960, 62] on icon at bounding box center [965, 66] width 10 height 10
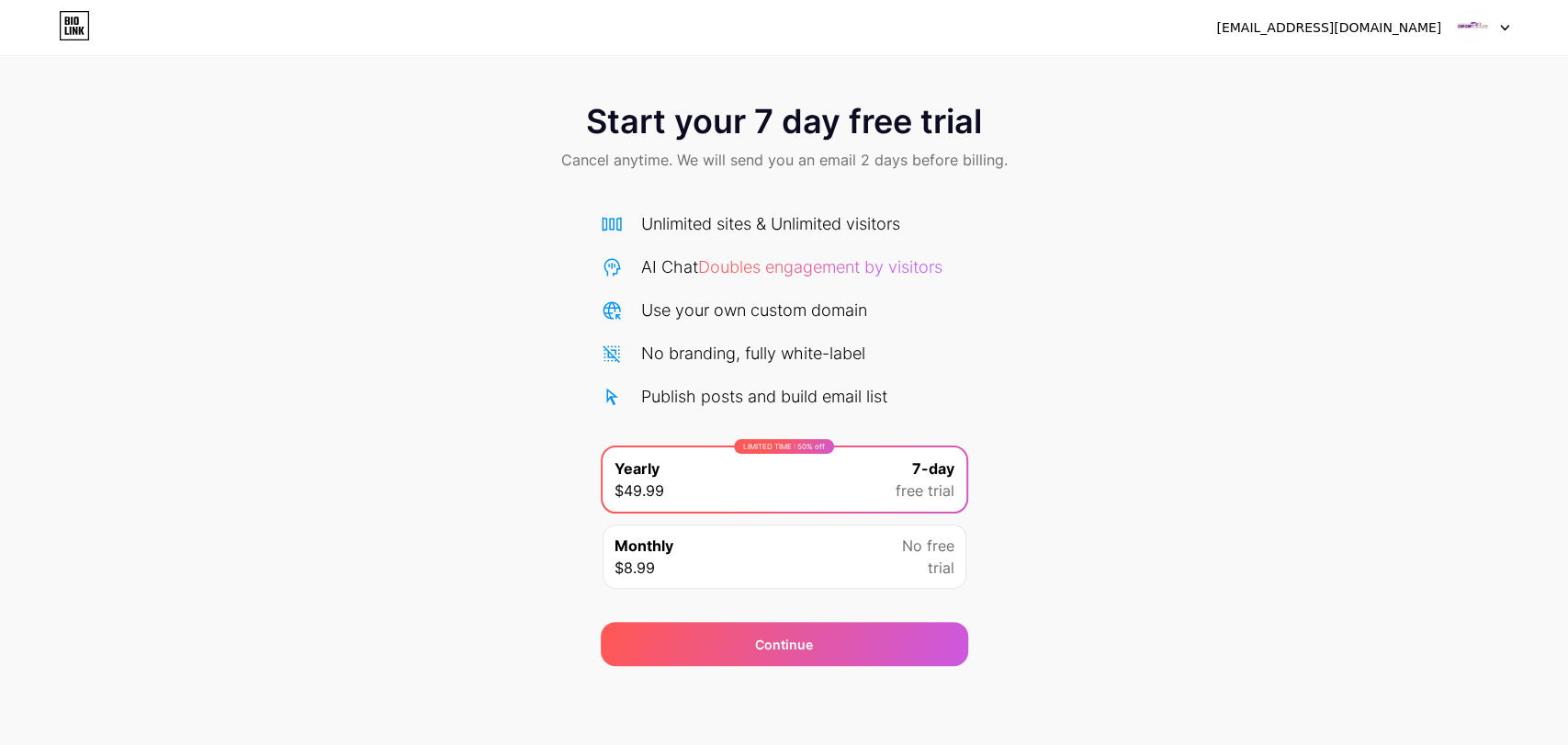
click at [1396, 32] on img at bounding box center [1471, 27] width 34 height 34
click at [1373, 35] on div "[EMAIL_ADDRESS][DOMAIN_NAME]" at bounding box center [1329, 28] width 225 height 20
click at [1071, 150] on div "Start your 7 day free trial Cancel anytime. We will send you an email 2 days be…" at bounding box center [784, 139] width 1568 height 108
click at [1505, 28] on icon at bounding box center [1505, 28] width 7 height 5
click at [1413, 25] on div "[EMAIL_ADDRESS][DOMAIN_NAME]" at bounding box center [1329, 28] width 225 height 20
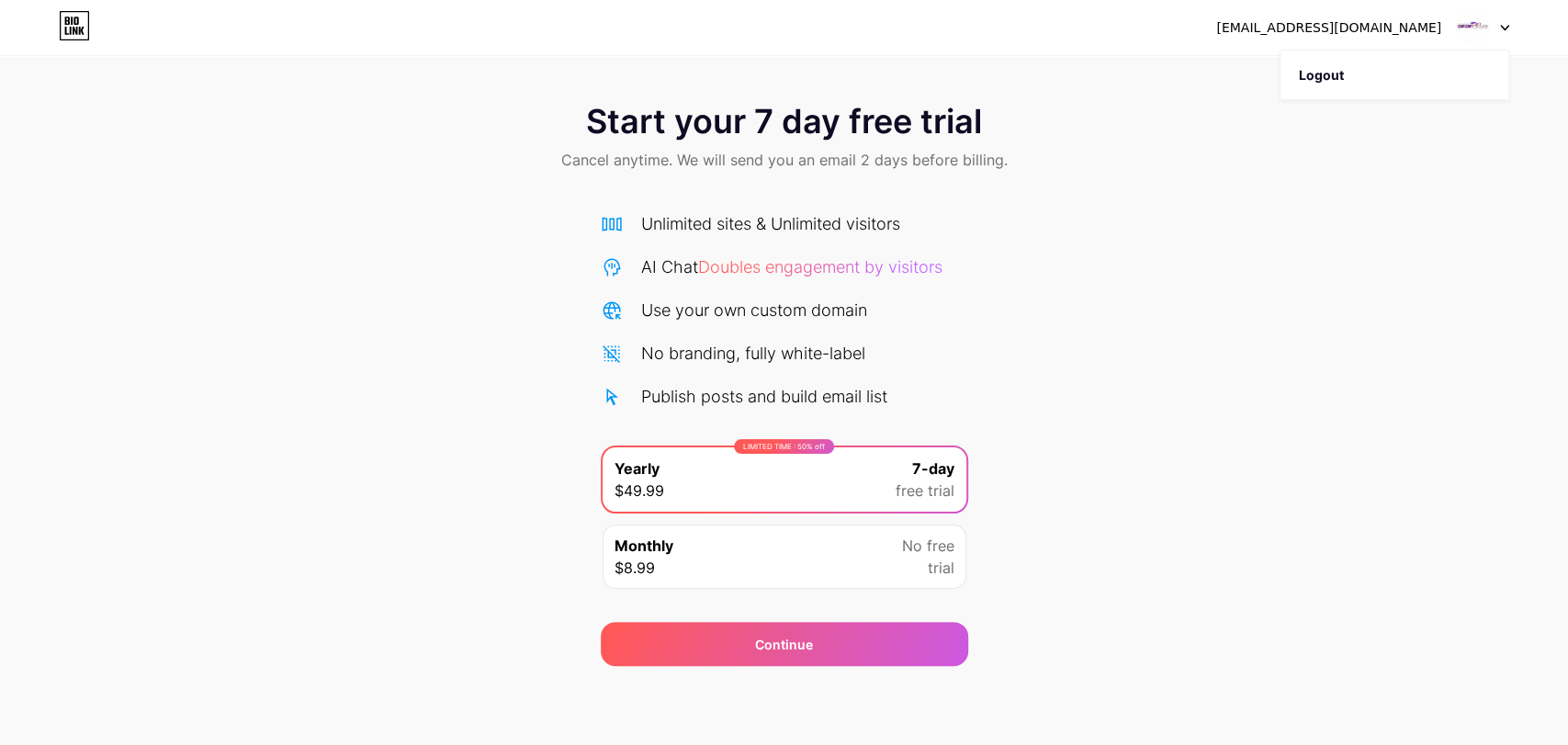
click at [1413, 25] on div "[EMAIL_ADDRESS][DOMAIN_NAME]" at bounding box center [1329, 28] width 225 height 20
click at [1399, 230] on div "Start your 7 day free trial Cancel anytime. We will send you an email 2 days be…" at bounding box center [784, 375] width 1568 height 581
click at [745, 309] on div "Use your own custom domain" at bounding box center [753, 310] width 226 height 25
